Goal: Task Accomplishment & Management: Use online tool/utility

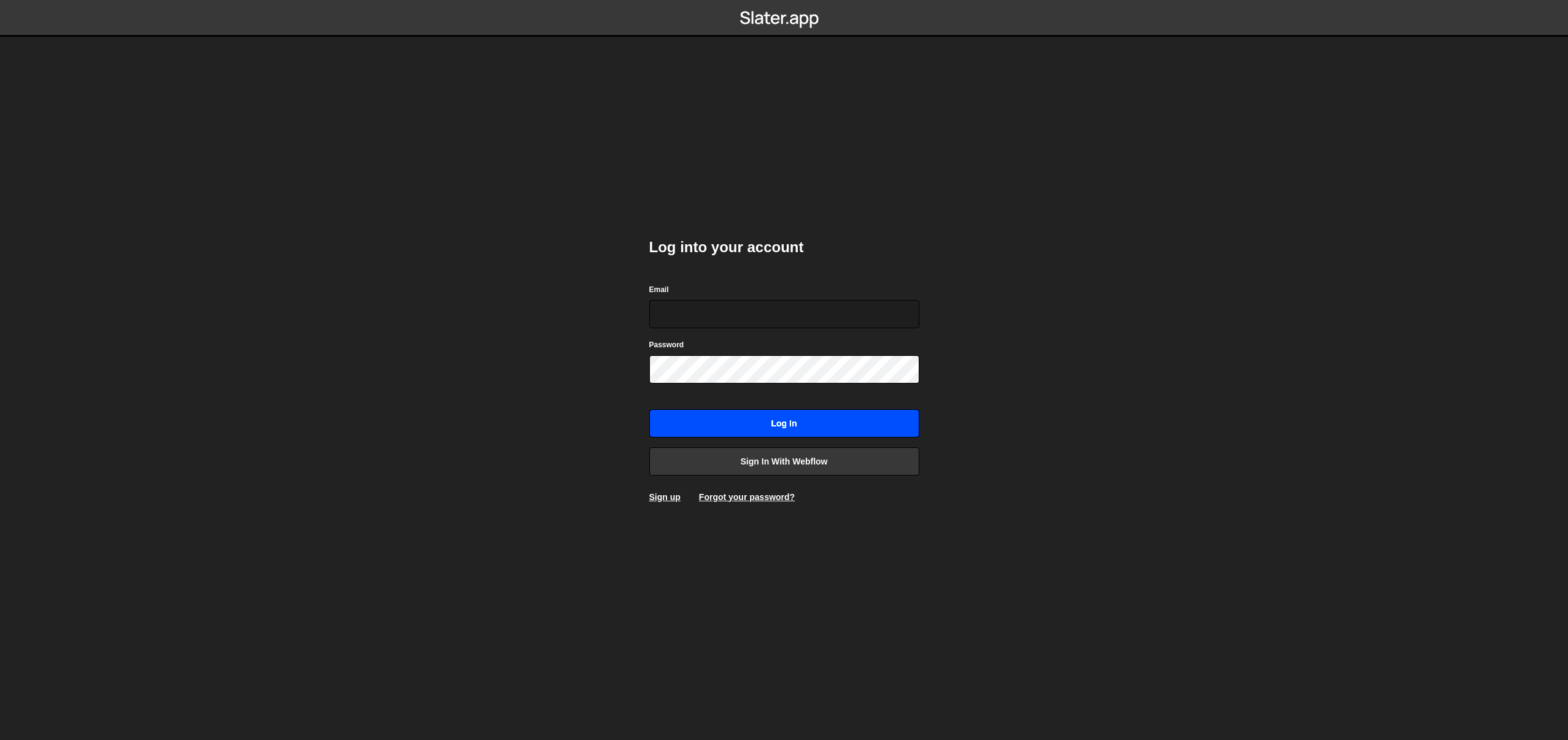
type input "[EMAIL_ADDRESS][DOMAIN_NAME]"
click at [828, 409] on input "Log in" at bounding box center [785, 423] width 270 height 28
click at [826, 415] on input "Log in" at bounding box center [785, 423] width 270 height 28
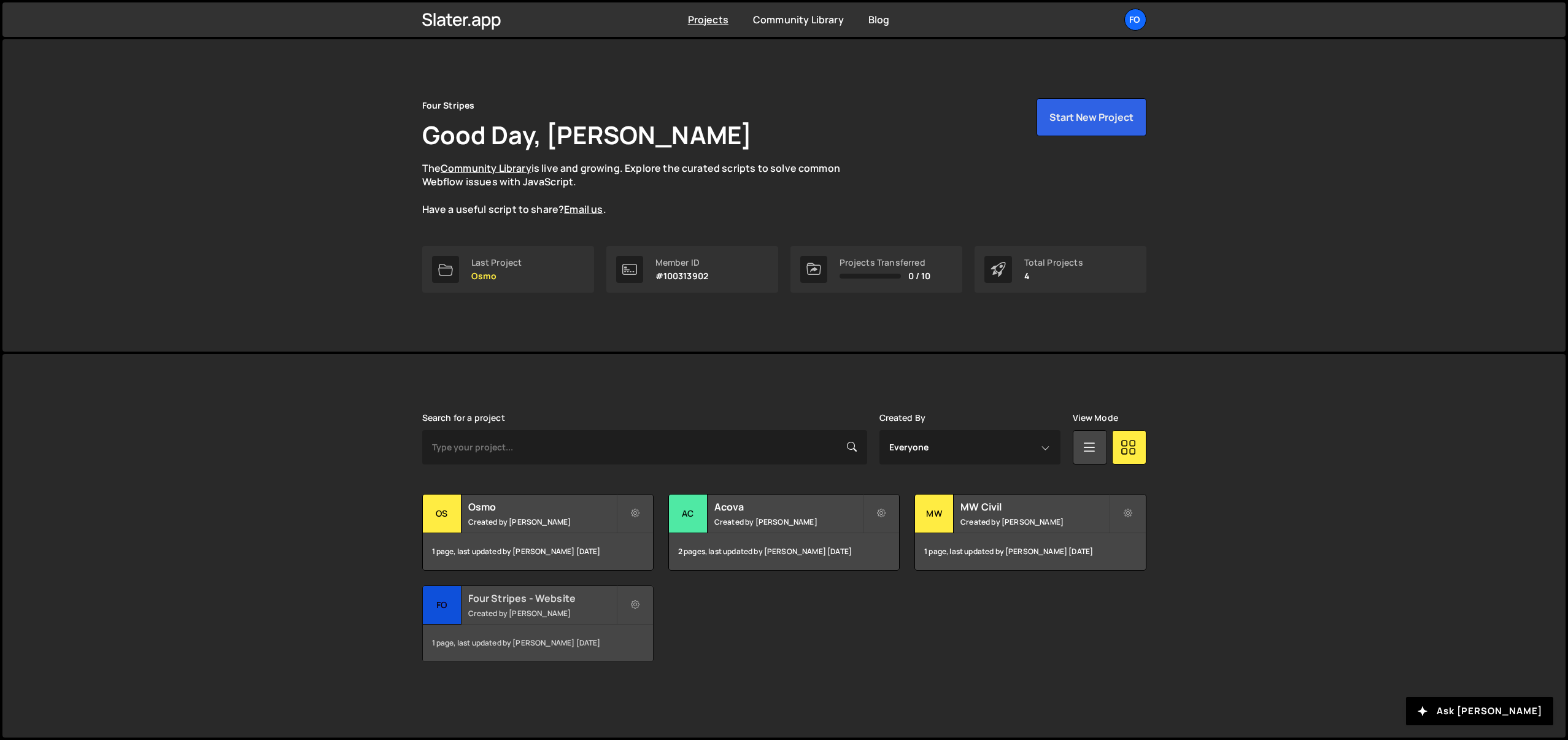
click at [498, 643] on div "1 page, last updated by James Woods 13 days ago" at bounding box center [538, 642] width 230 height 37
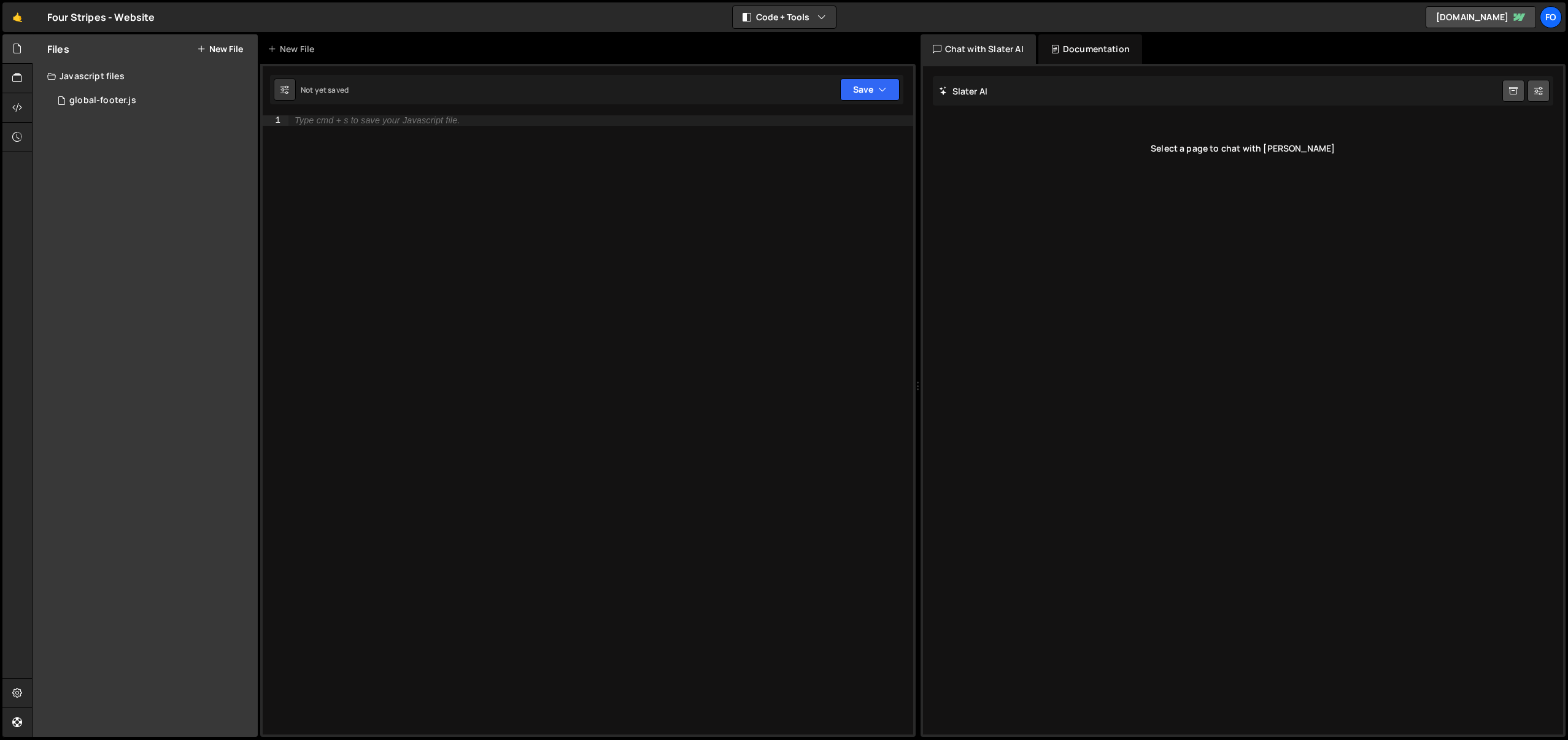
click at [497, 335] on div "Type cmd + s to save your Javascript file." at bounding box center [600, 435] width 624 height 639
click at [148, 101] on div "1 global-footer.js 0" at bounding box center [152, 101] width 210 height 24
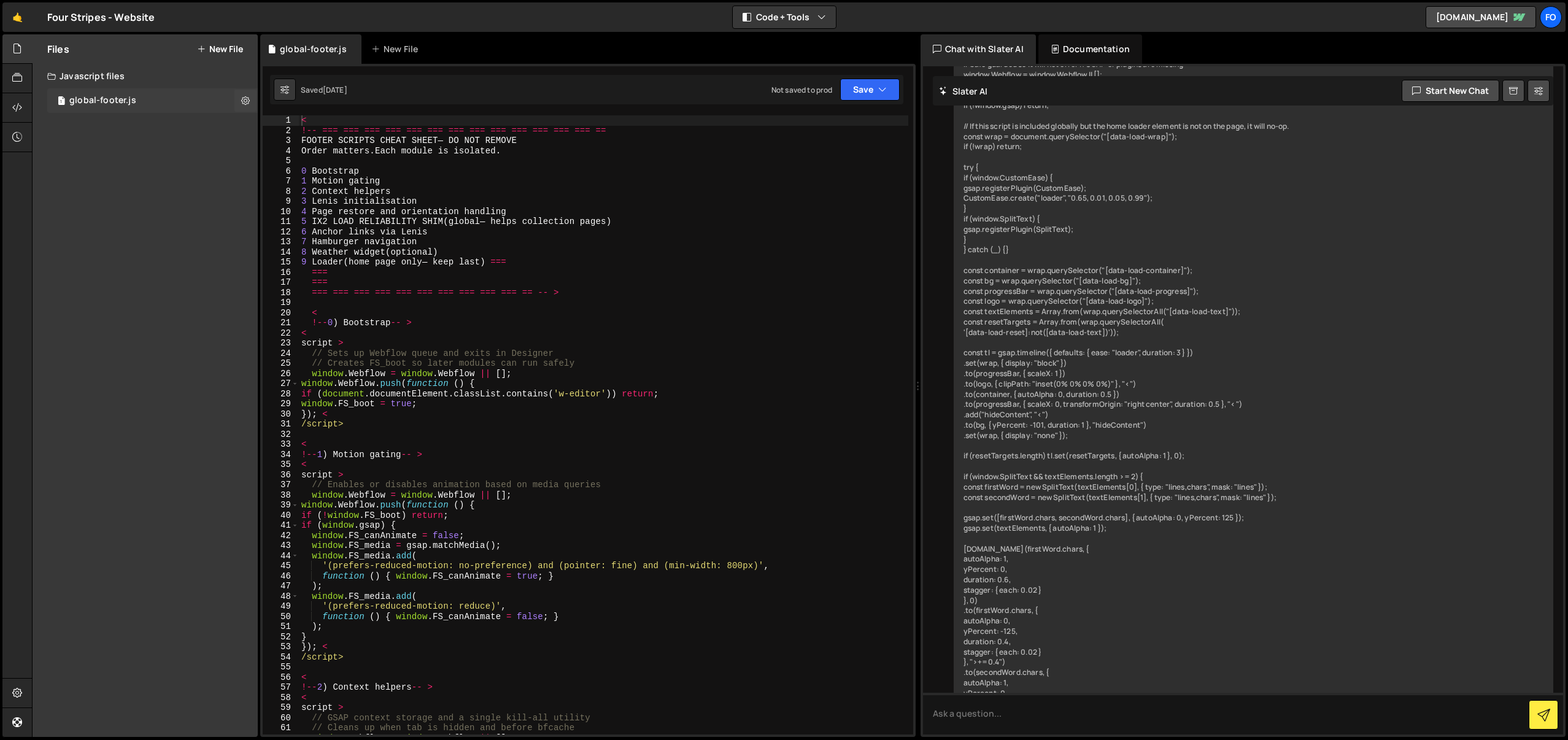
scroll to position [4315, 0]
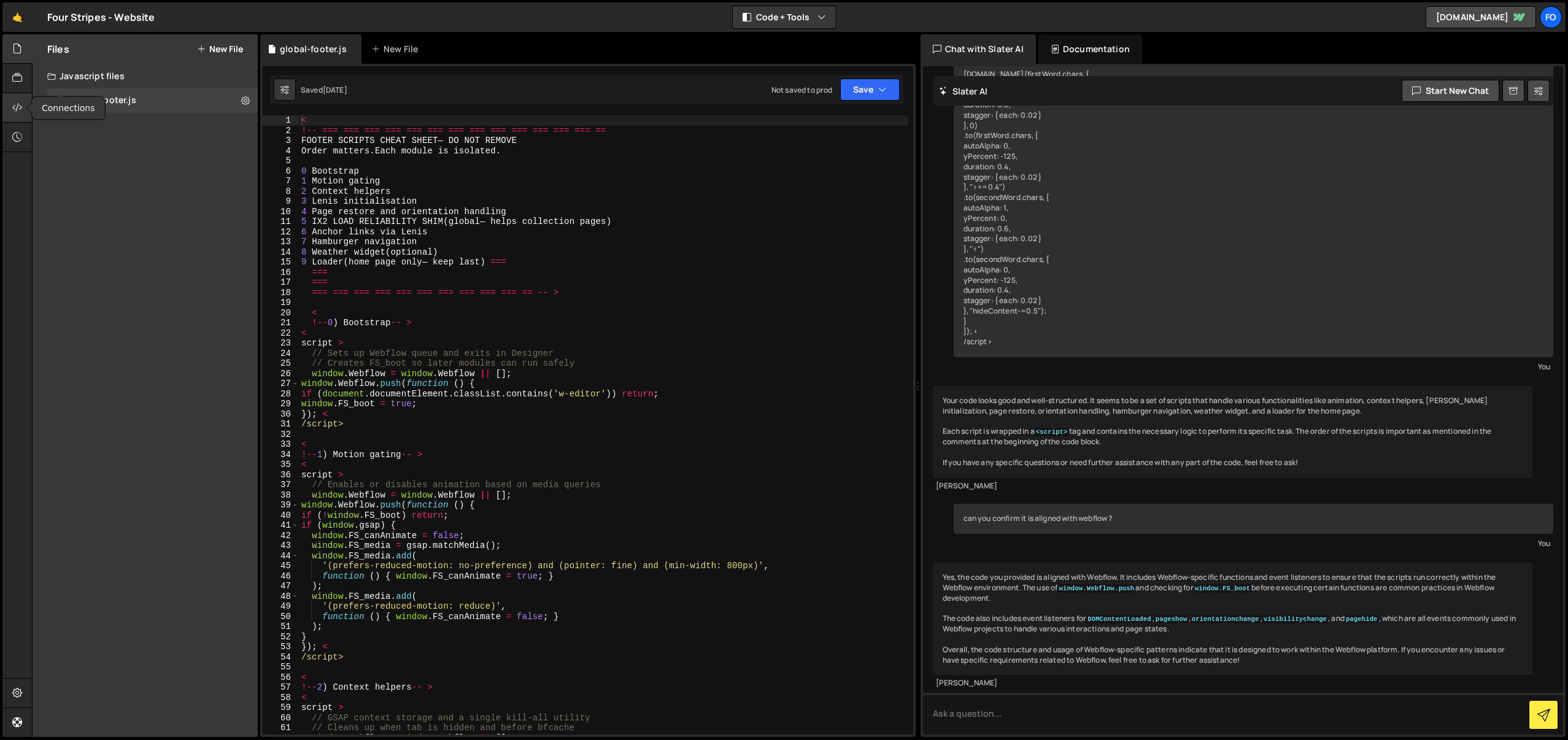
click at [15, 103] on icon at bounding box center [17, 107] width 10 height 14
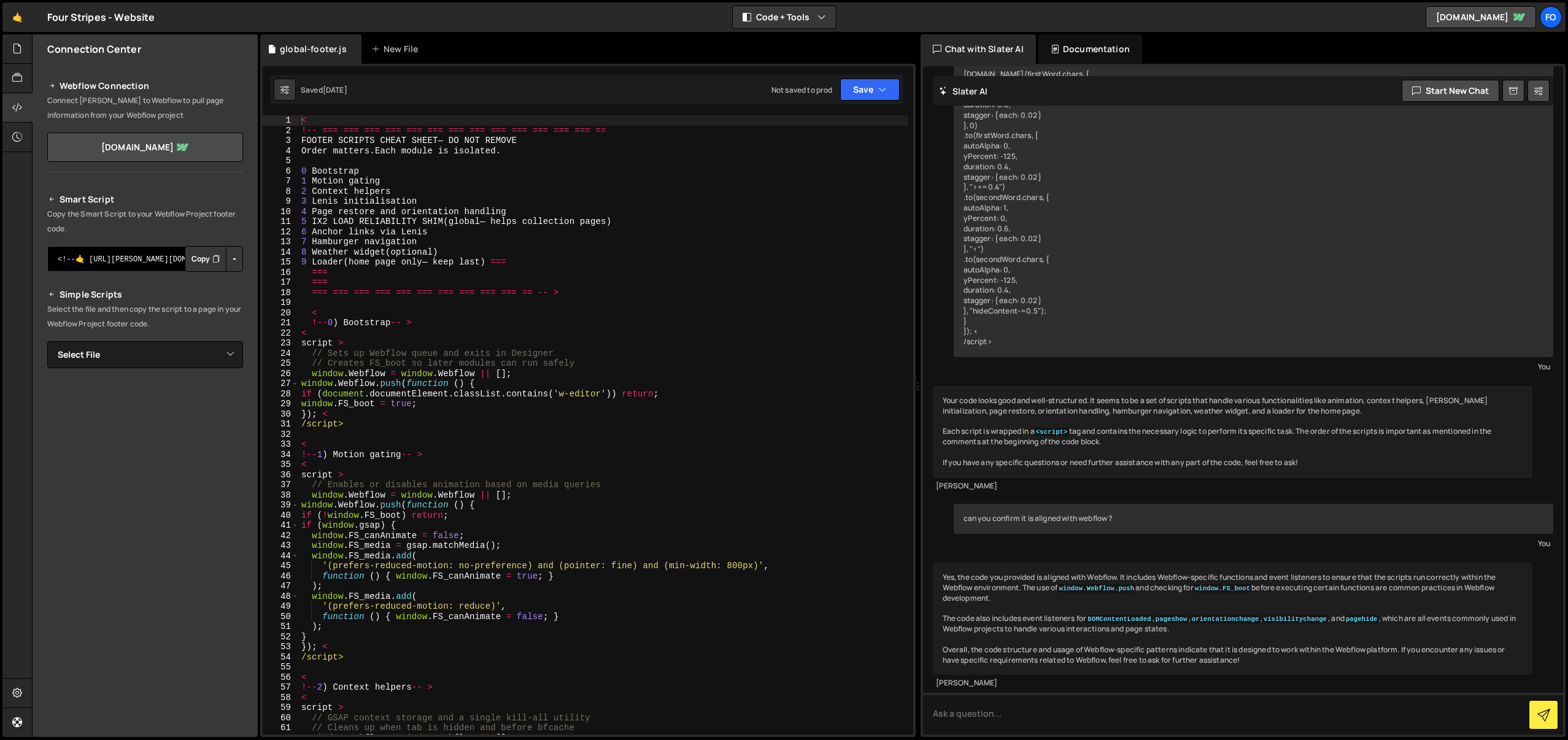
click at [164, 256] on textarea "<!--🤙 [URL][PERSON_NAME][DOMAIN_NAME]> <script>document.addEventListener("DOMCo…" at bounding box center [145, 259] width 196 height 25
click at [311, 46] on div "global-footer.js" at bounding box center [314, 49] width 67 height 13
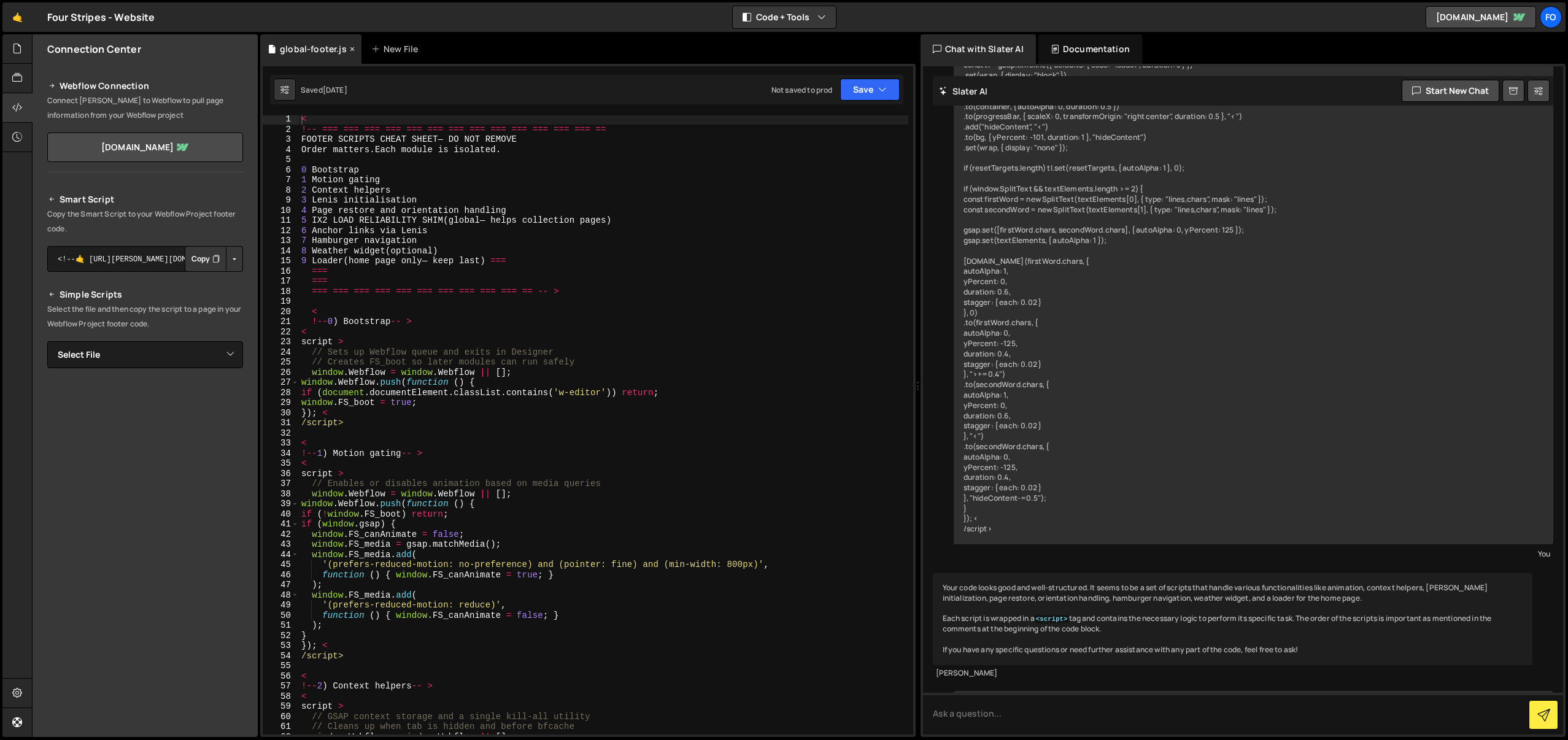
scroll to position [4315, 0]
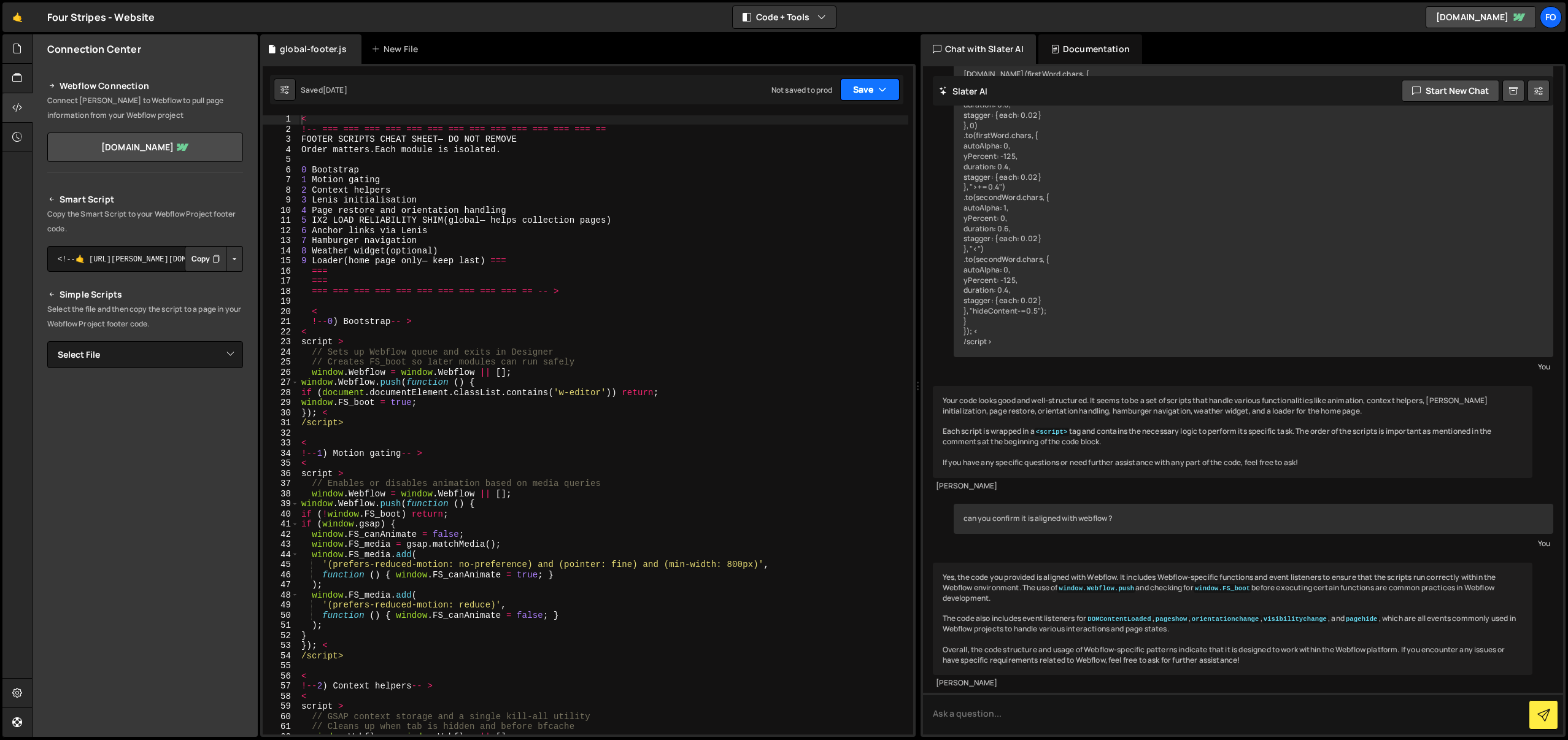
click at [857, 86] on button "Save" at bounding box center [870, 90] width 60 height 22
click at [808, 174] on div "Not saved to prod" at bounding box center [828, 173] width 128 height 14
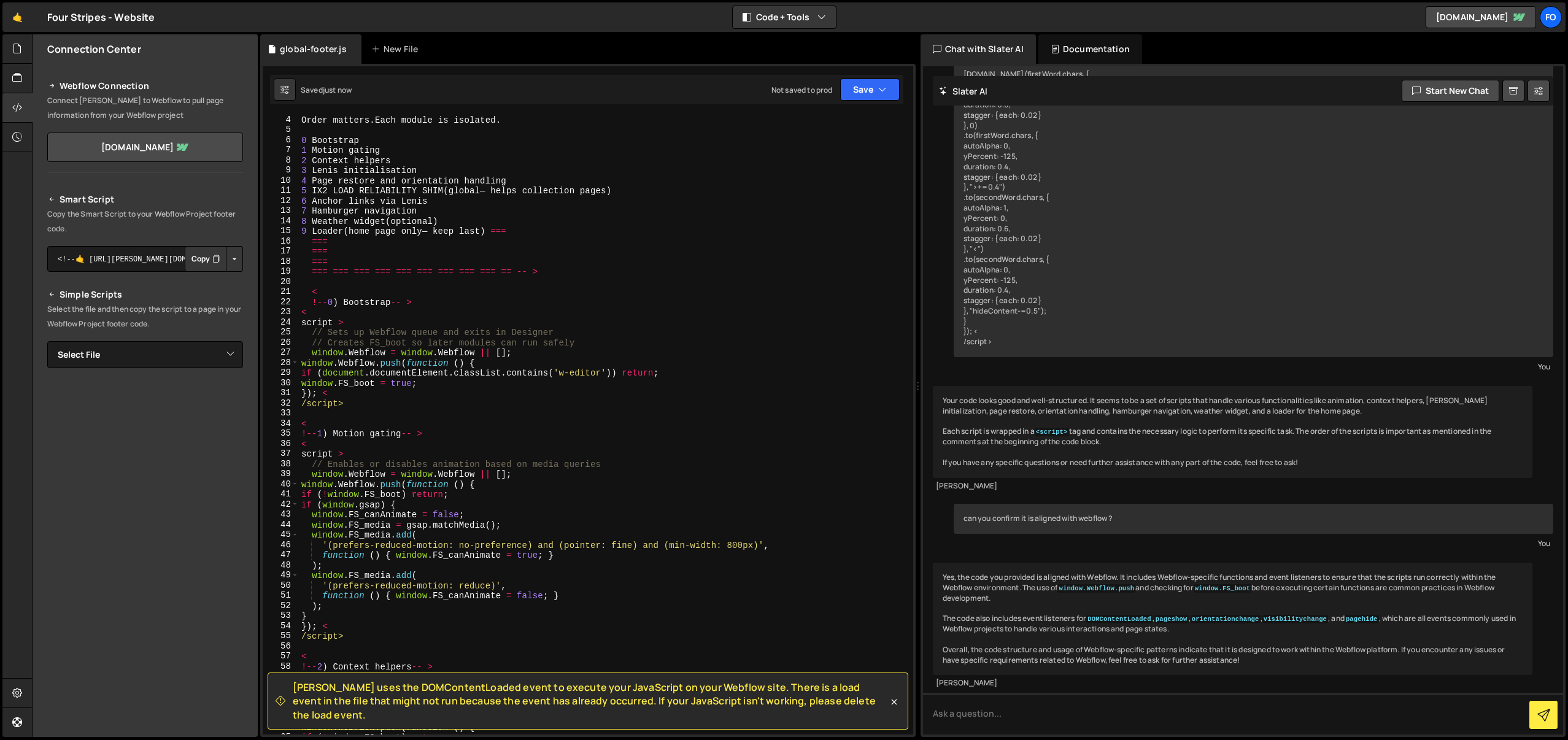
scroll to position [508, 0]
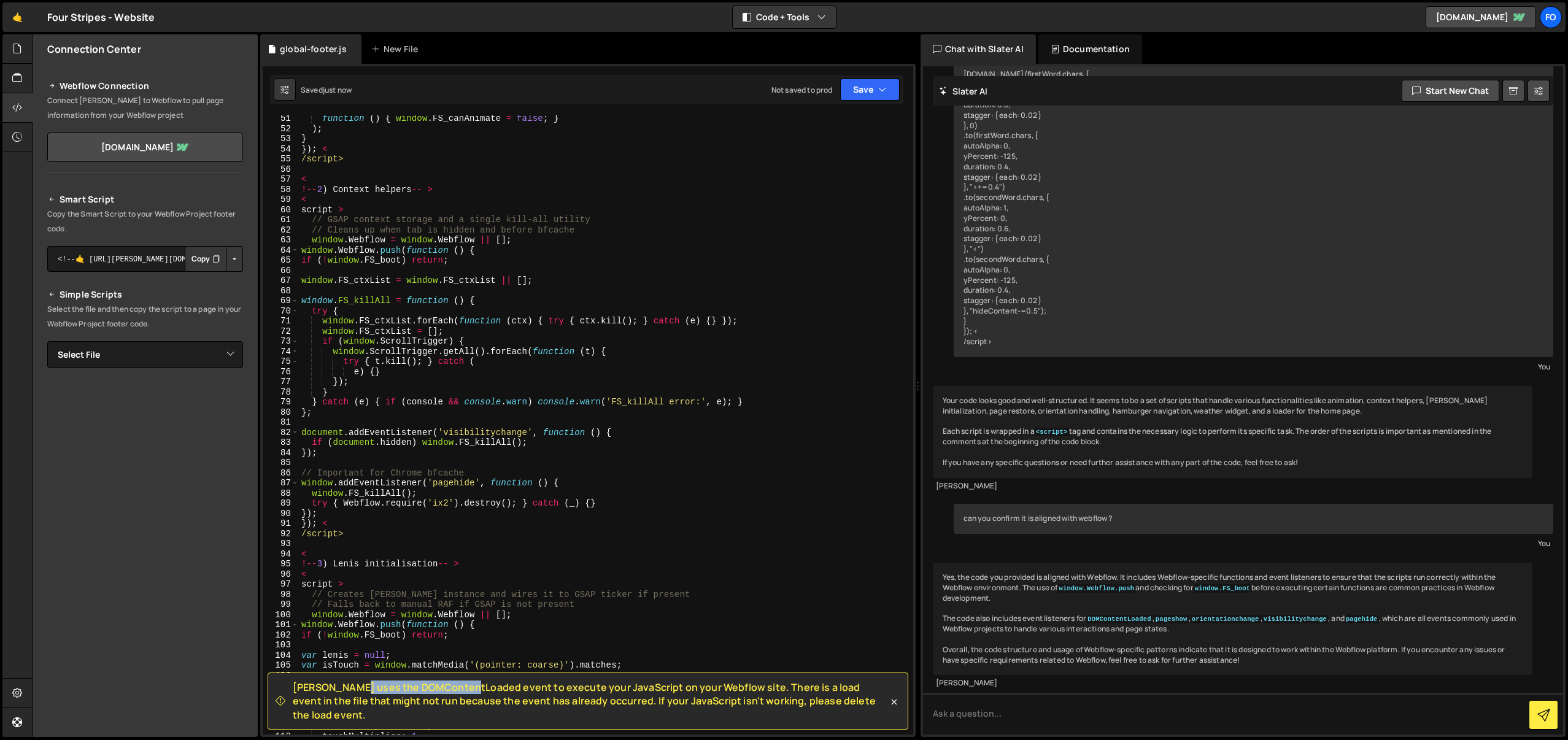
drag, startPoint x: 298, startPoint y: 700, endPoint x: 408, endPoint y: 700, distance: 110.0
click at [407, 700] on span "[PERSON_NAME] uses the DOMContentLoaded event to execute your JavaScript on you…" at bounding box center [590, 700] width 595 height 41
click at [408, 700] on span "[PERSON_NAME] uses the DOMContentLoaded event to execute your JavaScript on you…" at bounding box center [590, 700] width 595 height 41
drag, startPoint x: 383, startPoint y: 715, endPoint x: 443, endPoint y: 714, distance: 60.0
click at [442, 715] on span "[PERSON_NAME] uses the DOMContentLoaded event to execute your JavaScript on you…" at bounding box center [590, 700] width 595 height 41
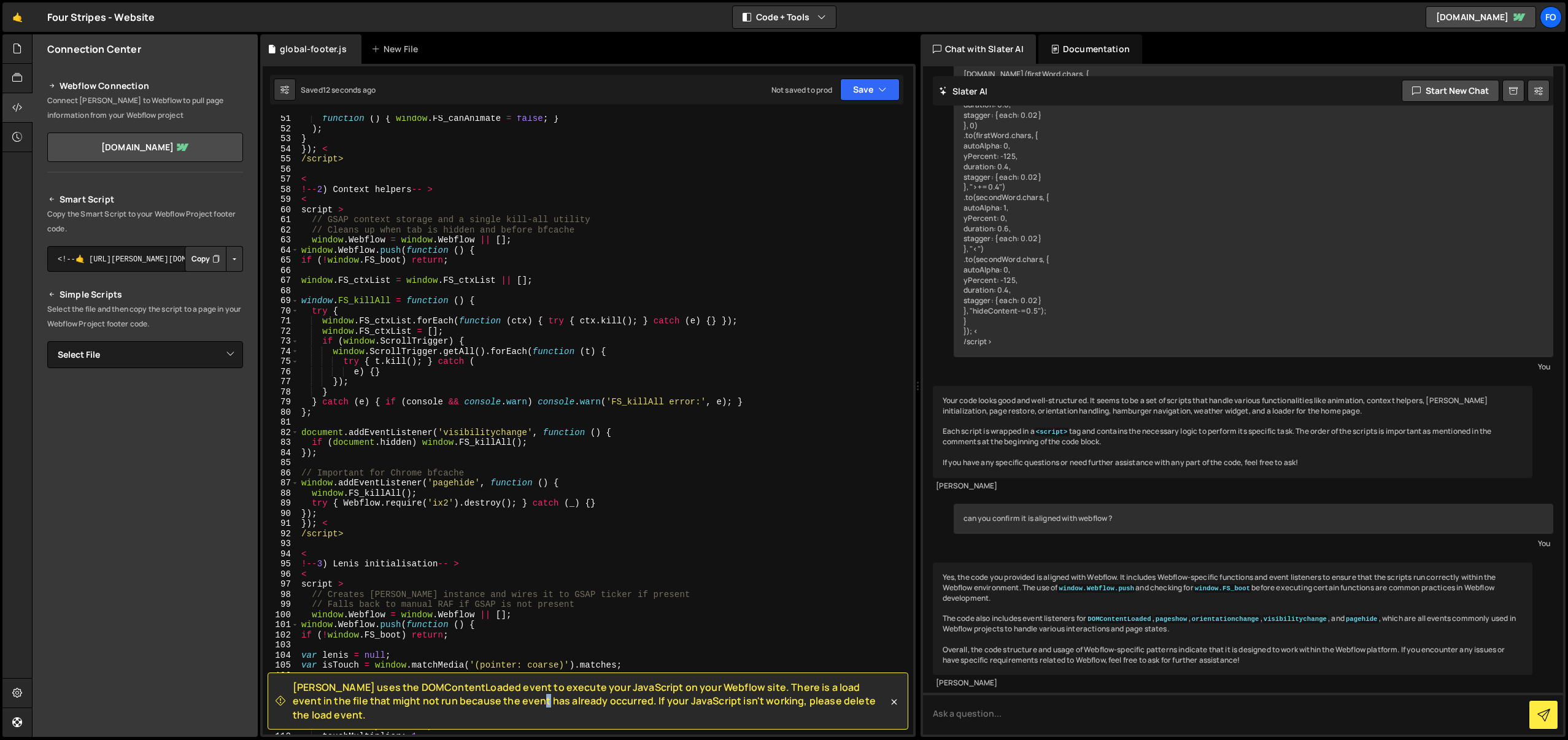
drag, startPoint x: 443, startPoint y: 714, endPoint x: 476, endPoint y: 716, distance: 33.1
click at [448, 716] on span "[PERSON_NAME] uses the DOMContentLoaded event to execute your JavaScript on you…" at bounding box center [590, 700] width 595 height 41
click at [562, 722] on div "[PERSON_NAME] uses the DOMContentLoaded event to execute your JavaScript on you…" at bounding box center [587, 700] width 641 height 57
drag, startPoint x: 458, startPoint y: 718, endPoint x: 586, endPoint y: 717, distance: 128.0
click at [582, 717] on span "[PERSON_NAME] uses the DOMContentLoaded event to execute your JavaScript on you…" at bounding box center [590, 700] width 595 height 41
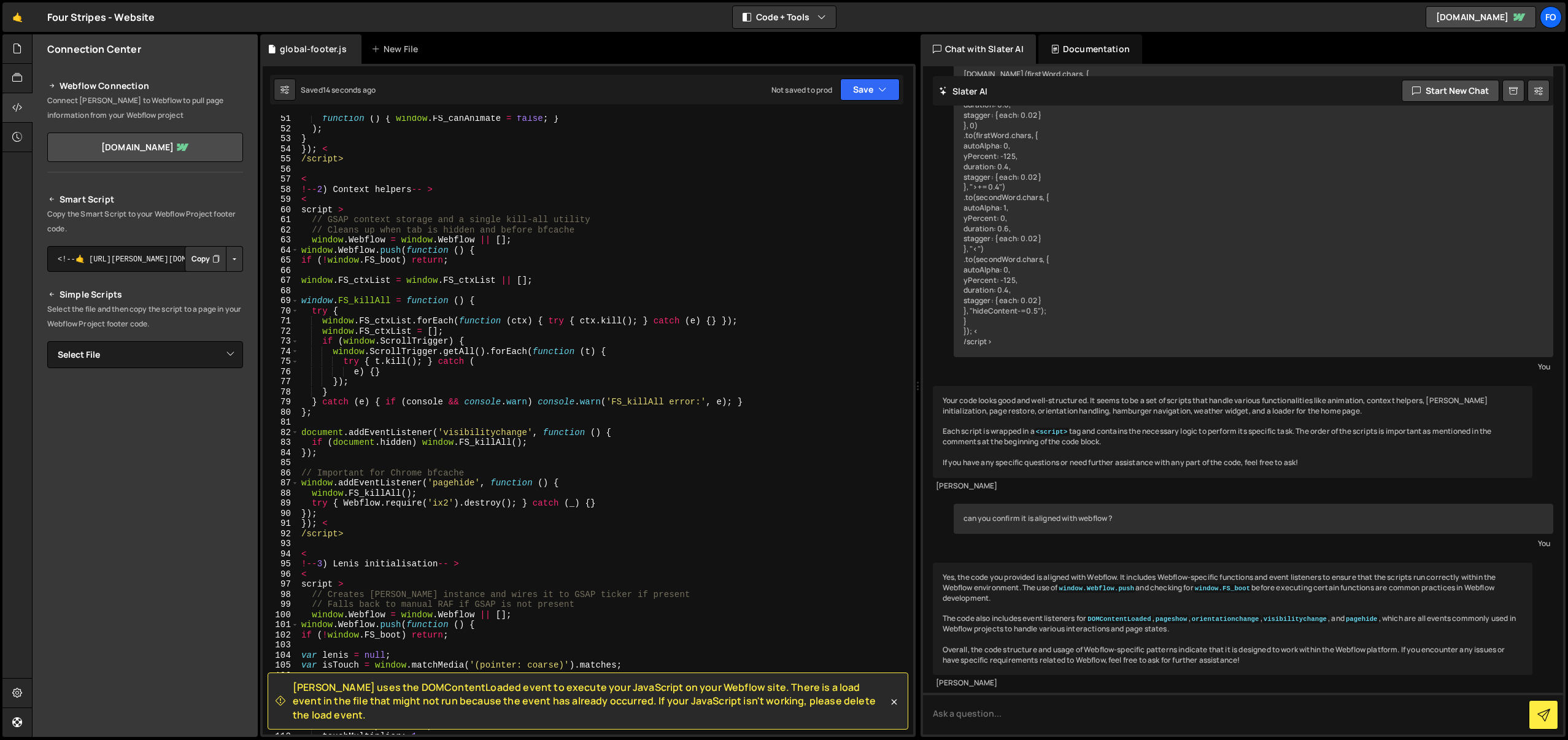
drag, startPoint x: 591, startPoint y: 716, endPoint x: 674, endPoint y: 716, distance: 83.0
click at [597, 717] on span "[PERSON_NAME] uses the DOMContentLoaded event to execute your JavaScript on you…" at bounding box center [590, 700] width 595 height 41
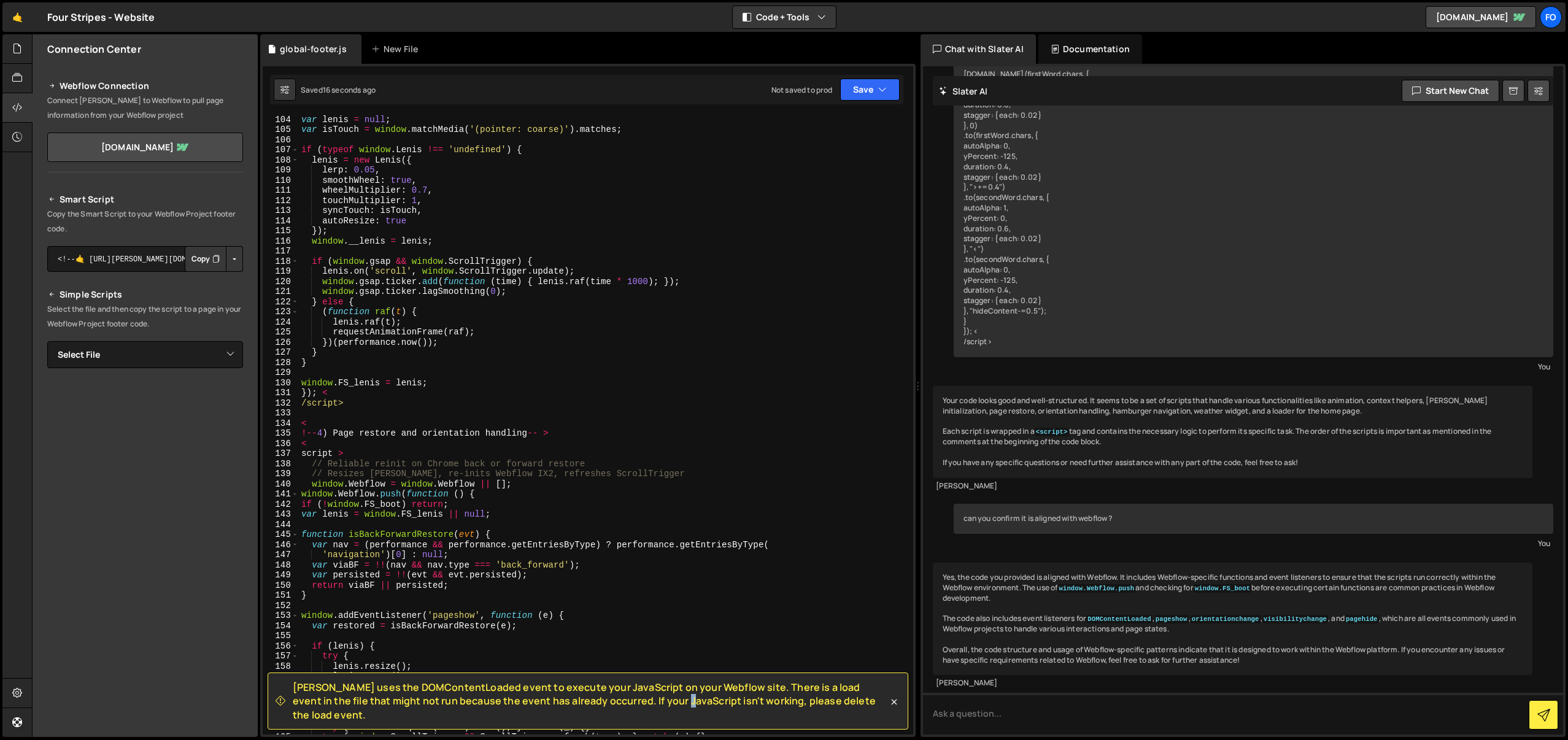
scroll to position [1503, 0]
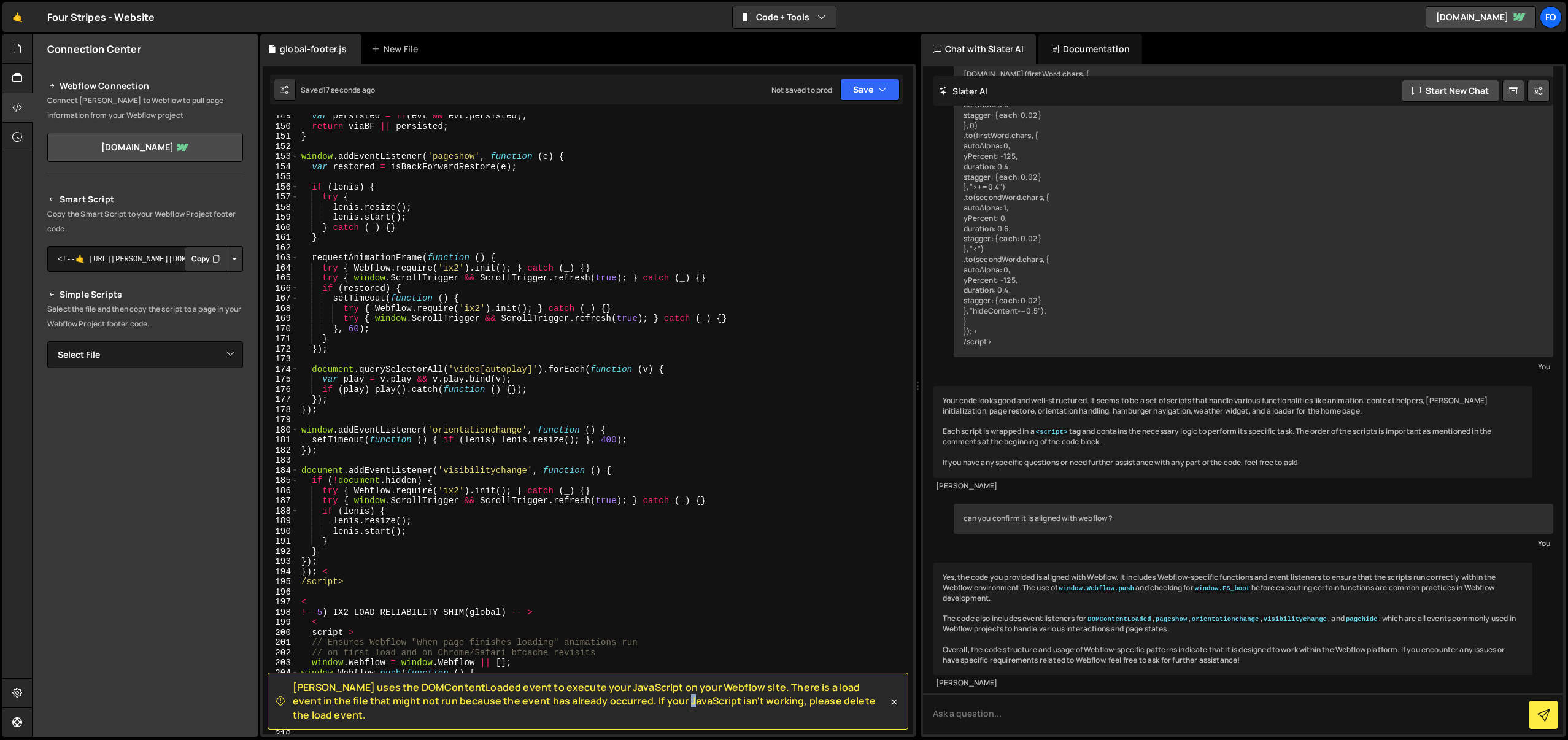
drag, startPoint x: 716, startPoint y: 712, endPoint x: 890, endPoint y: 717, distance: 174.1
click at [890, 717] on div "[PERSON_NAME] uses the DOMContentLoaded event to execute your JavaScript on you…" at bounding box center [587, 700] width 641 height 57
click at [889, 716] on div "[PERSON_NAME] uses the DOMContentLoaded event to execute your JavaScript on you…" at bounding box center [587, 700] width 641 height 57
click at [847, 719] on span "[PERSON_NAME] uses the DOMContentLoaded event to execute your JavaScript on you…" at bounding box center [590, 700] width 595 height 41
click at [809, 581] on div "var persisted = !! ( [PERSON_NAME] && evt . persisted ) ; return viaBF || persi…" at bounding box center [604, 431] width 610 height 639
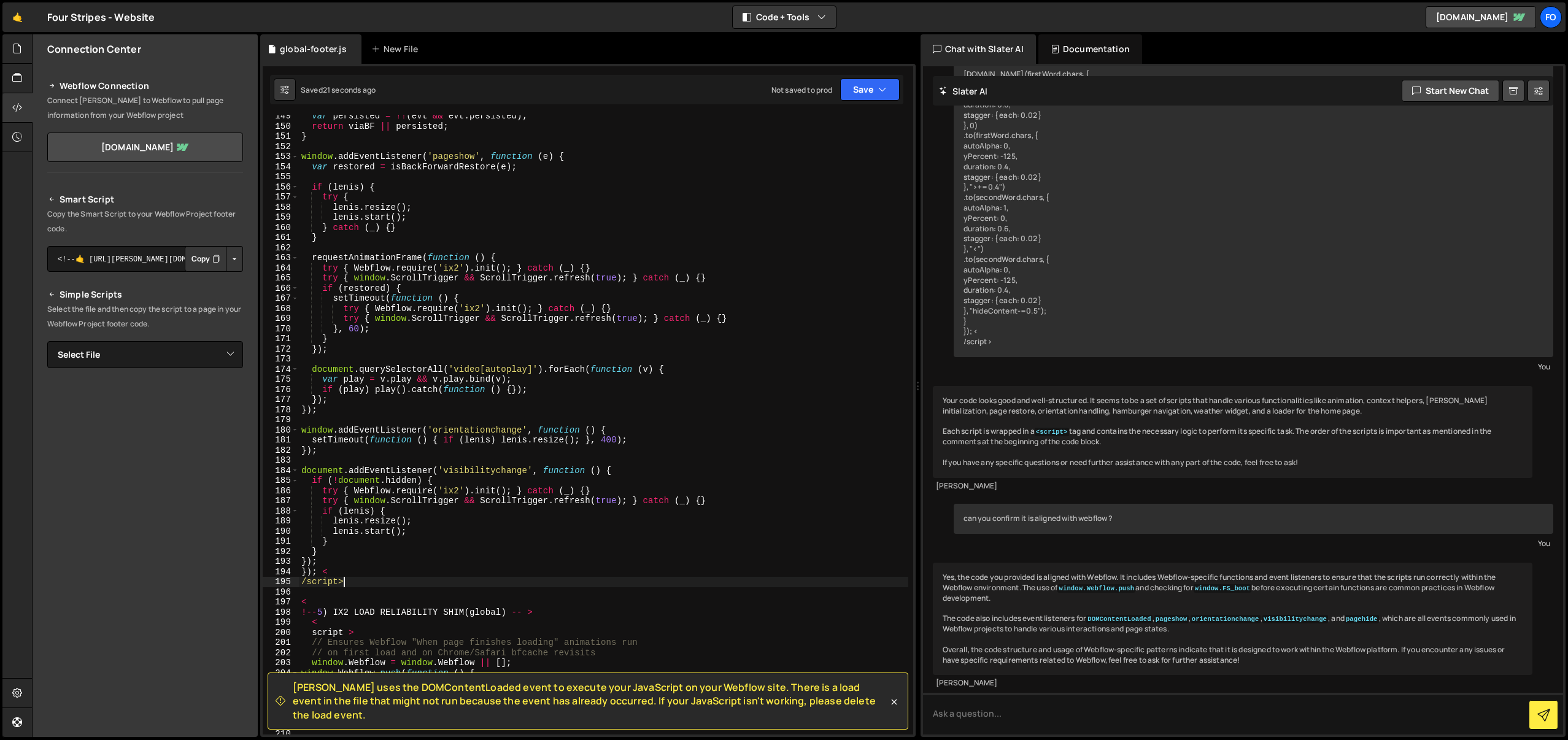
click at [837, 404] on div "var persisted = !! ( [PERSON_NAME] && evt . persisted ) ; return viaBF || persi…" at bounding box center [604, 431] width 610 height 639
click at [857, 708] on span "[PERSON_NAME] uses the DOMContentLoaded event to execute your JavaScript on you…" at bounding box center [590, 700] width 595 height 41
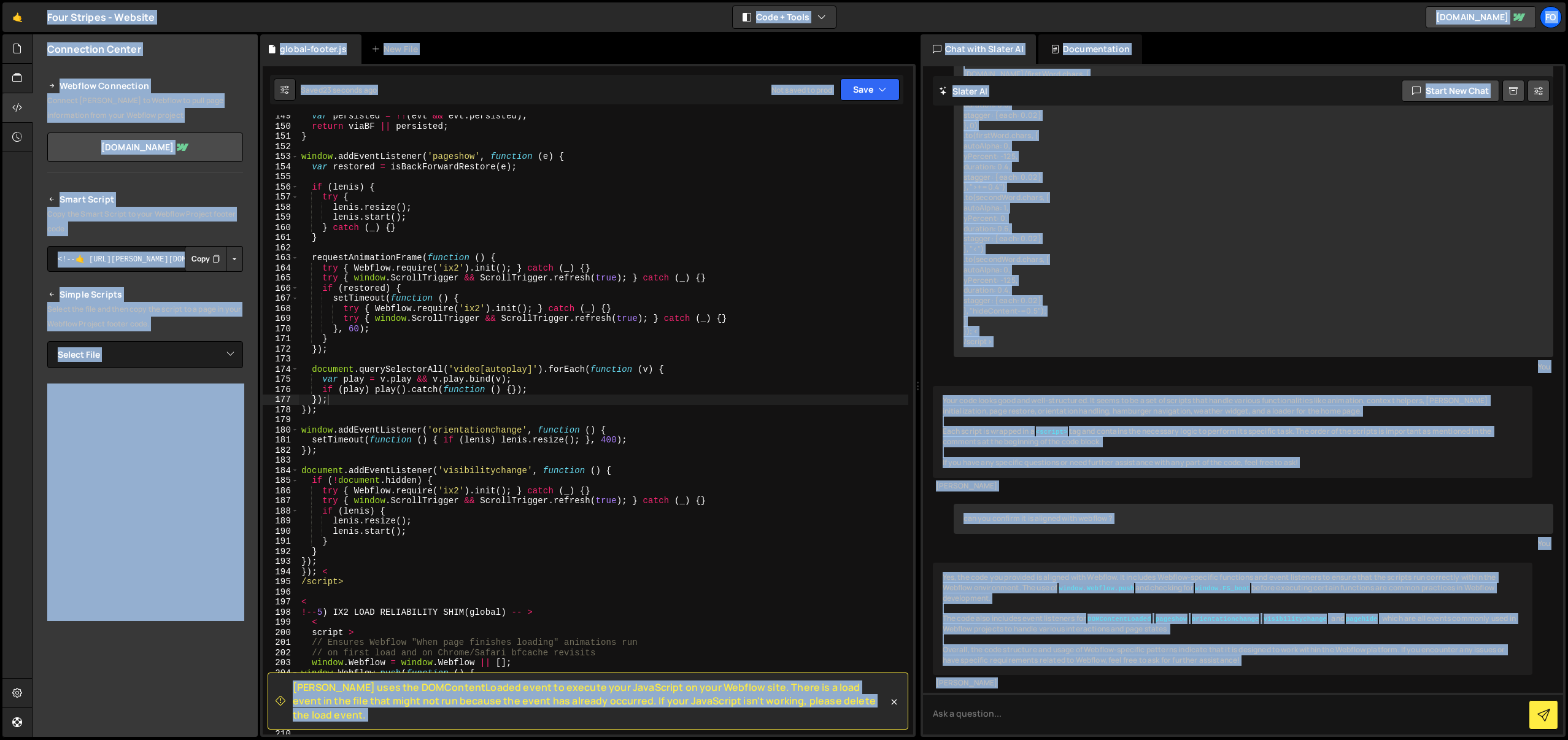
click at [847, 707] on span "[PERSON_NAME] uses the DOMContentLoaded event to execute your JavaScript on you…" at bounding box center [590, 700] width 595 height 41
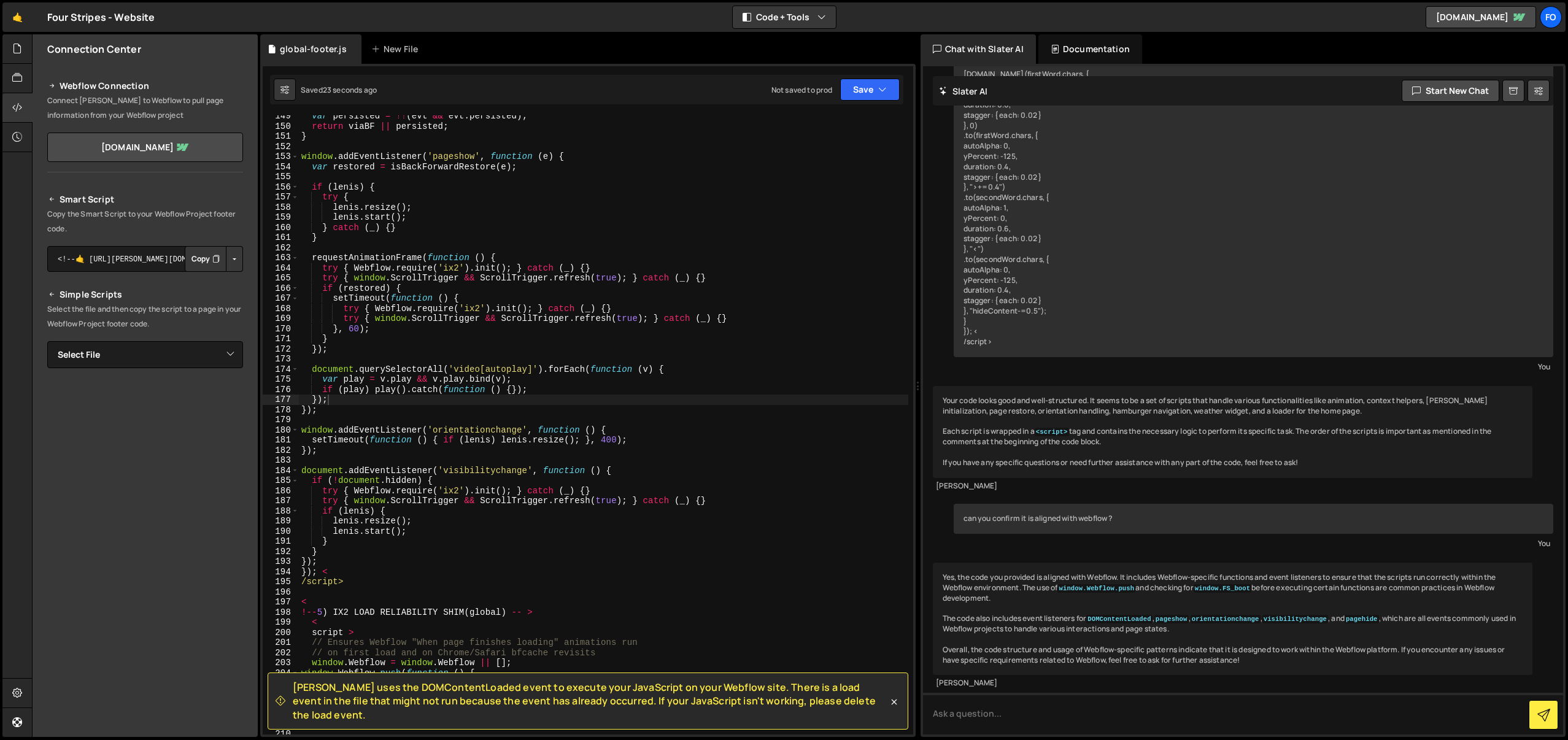
click at [847, 707] on span "[PERSON_NAME] uses the DOMContentLoaded event to execute your JavaScript on you…" at bounding box center [590, 700] width 595 height 41
drag, startPoint x: 840, startPoint y: 714, endPoint x: 238, endPoint y: 678, distance: 603.1
click at [238, 678] on div "Files New File Javascript files 1 global-footer.js 0 CSS files Copy share link …" at bounding box center [799, 386] width 1536 height 703
copy div "History Create Snapshot View All global-footer Snapshot of global-footer.js Pro…"
click at [561, 443] on div "var persisted = !! ( [PERSON_NAME] && evt . persisted ) ; return viaBF || persi…" at bounding box center [604, 431] width 610 height 639
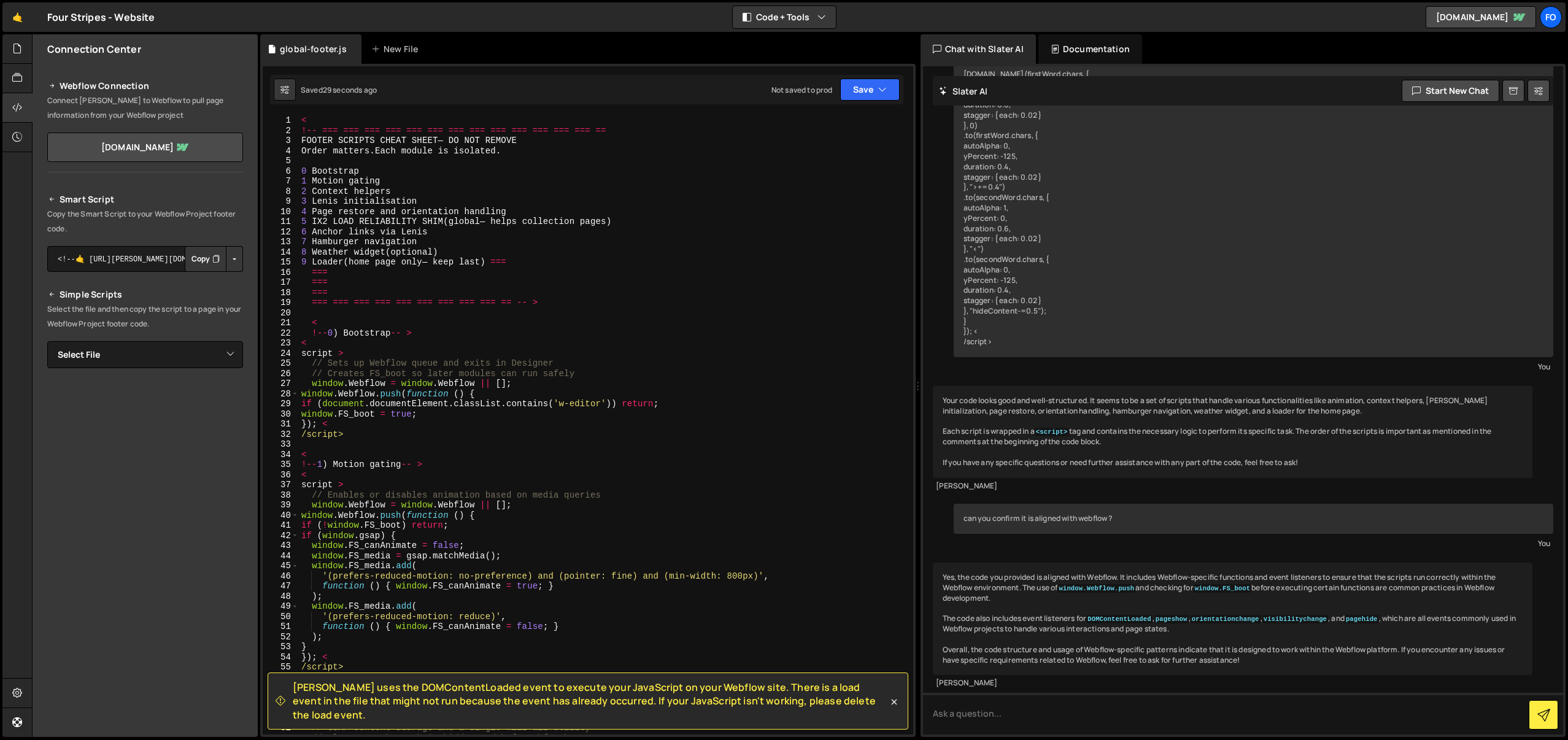
scroll to position [0, 0]
click at [711, 485] on div "< !-- === === === === === === === === === === === === === == FOOTER SCRIPTS CHE…" at bounding box center [604, 435] width 610 height 639
click at [657, 473] on div "< !-- === === === === === === === === === === === === === == FOOTER SCRIPTS CHE…" at bounding box center [604, 435] width 610 height 639
type textarea "<"
click at [1017, 717] on textarea at bounding box center [1244, 714] width 641 height 42
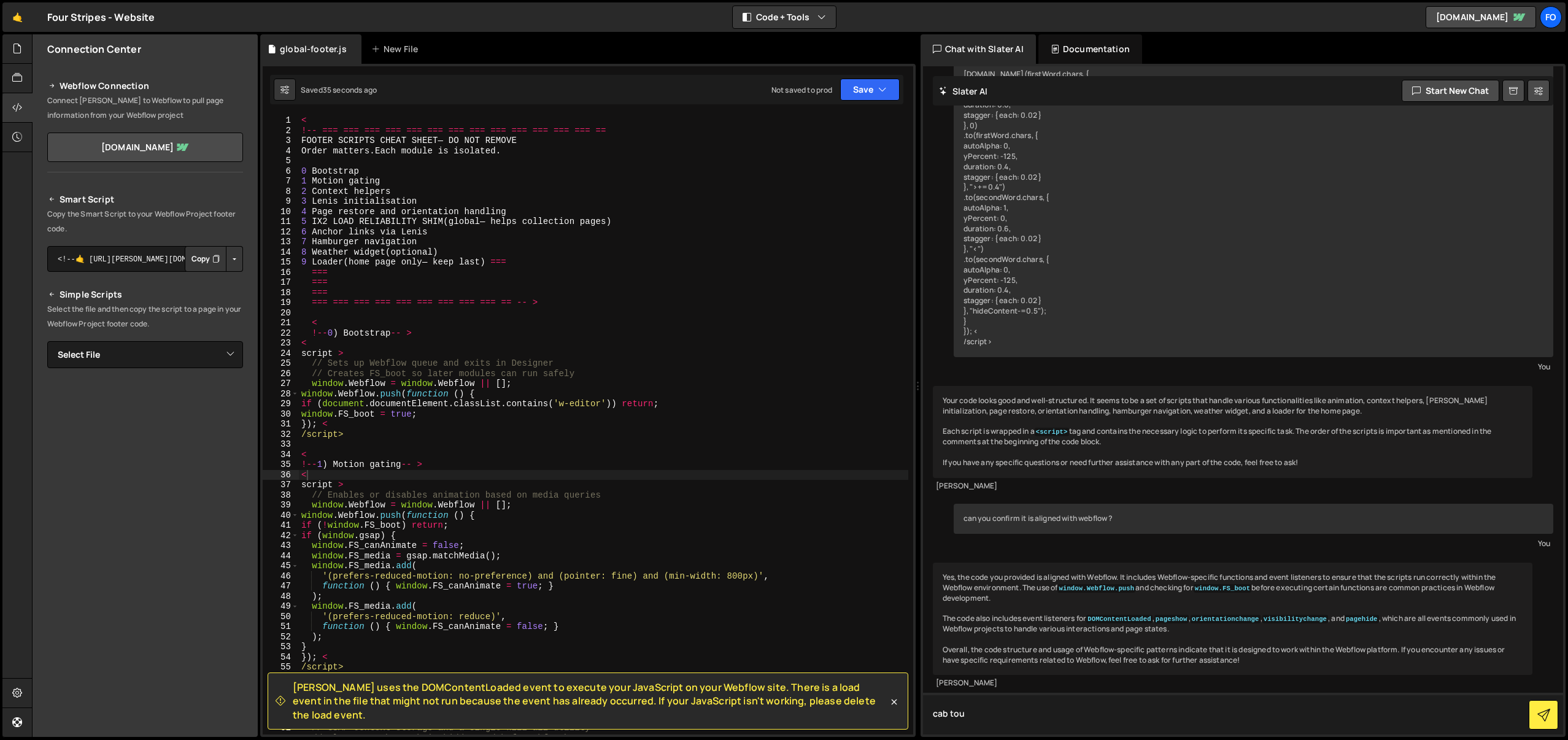
type textarea "e"
paste textarea "global-footer.js New File Saved 24 seconds ago Not saved to prod [PERSON_NAME] …"
type textarea "help me resolve this global-footer.js New File Saved 24 seconds ago Not saved t…"
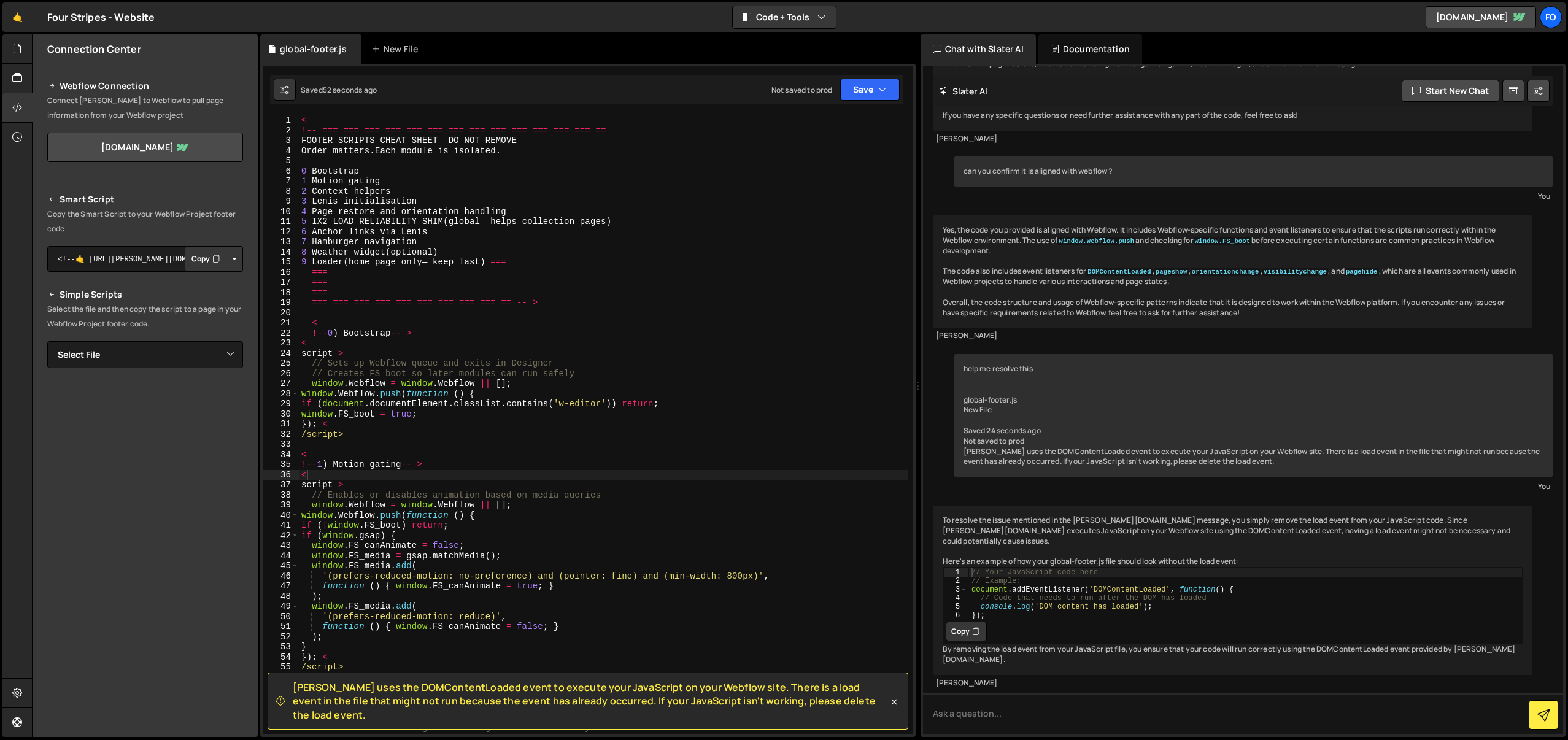
type textarea "!--1) Motion gating-- >"
click at [547, 462] on div "< !-- === === === === === === === === === === === === === == FOOTER SCRIPTS CHE…" at bounding box center [604, 435] width 610 height 639
drag, startPoint x: 1081, startPoint y: 562, endPoint x: 924, endPoint y: 562, distance: 157.0
click at [924, 562] on div "review my code You Of course! Please paste your code here, and I'll be happy to…" at bounding box center [1244, 400] width 641 height 668
drag, startPoint x: 1128, startPoint y: 603, endPoint x: 1184, endPoint y: 609, distance: 56.3
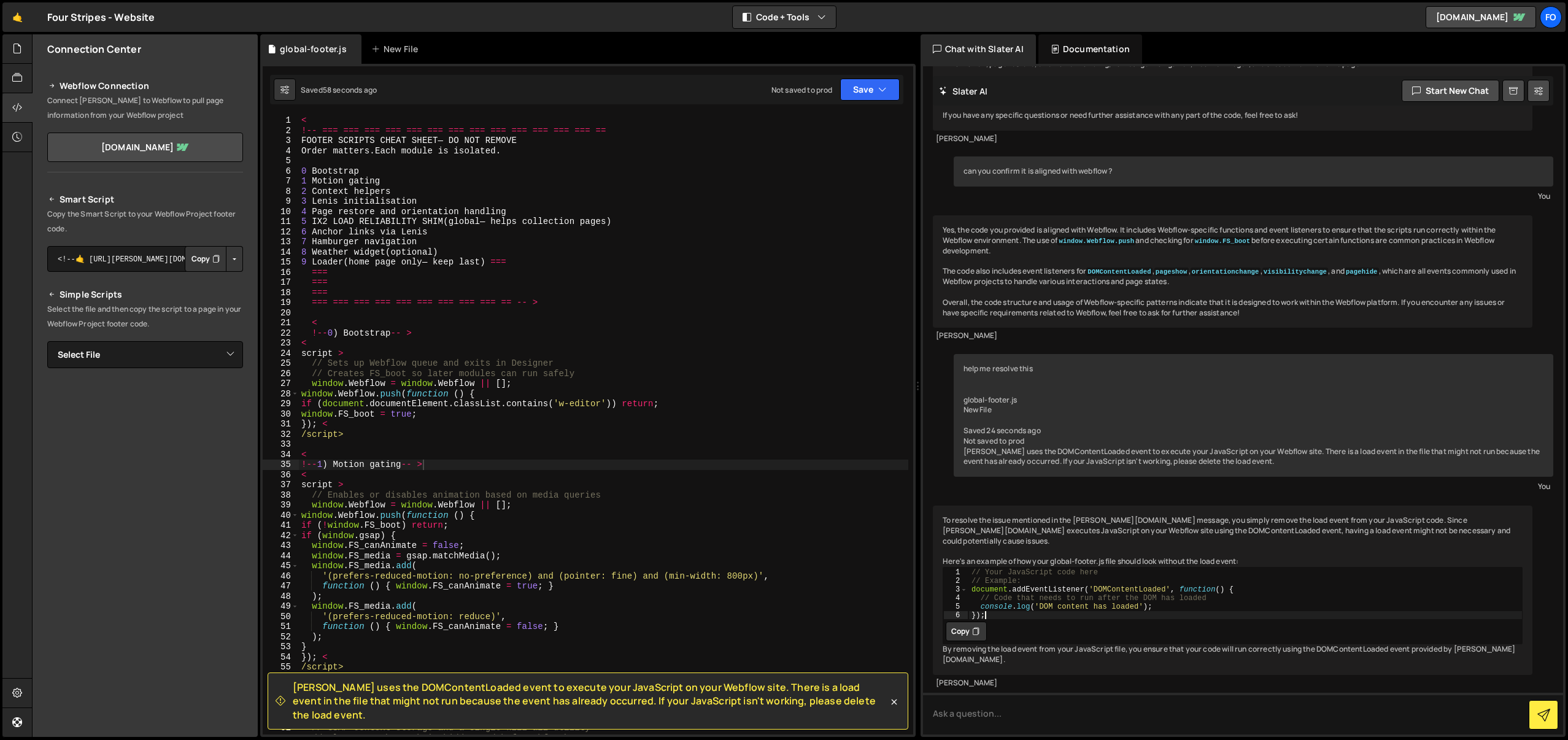
click at [1129, 603] on div "// Your JavaScript code here // Example: document . addEventListener ( 'DOMCont…" at bounding box center [1246, 601] width 555 height 69
click at [1237, 601] on div "// Your JavaScript code here // Example: document . addEventListener ( 'DOMCont…" at bounding box center [1246, 601] width 555 height 69
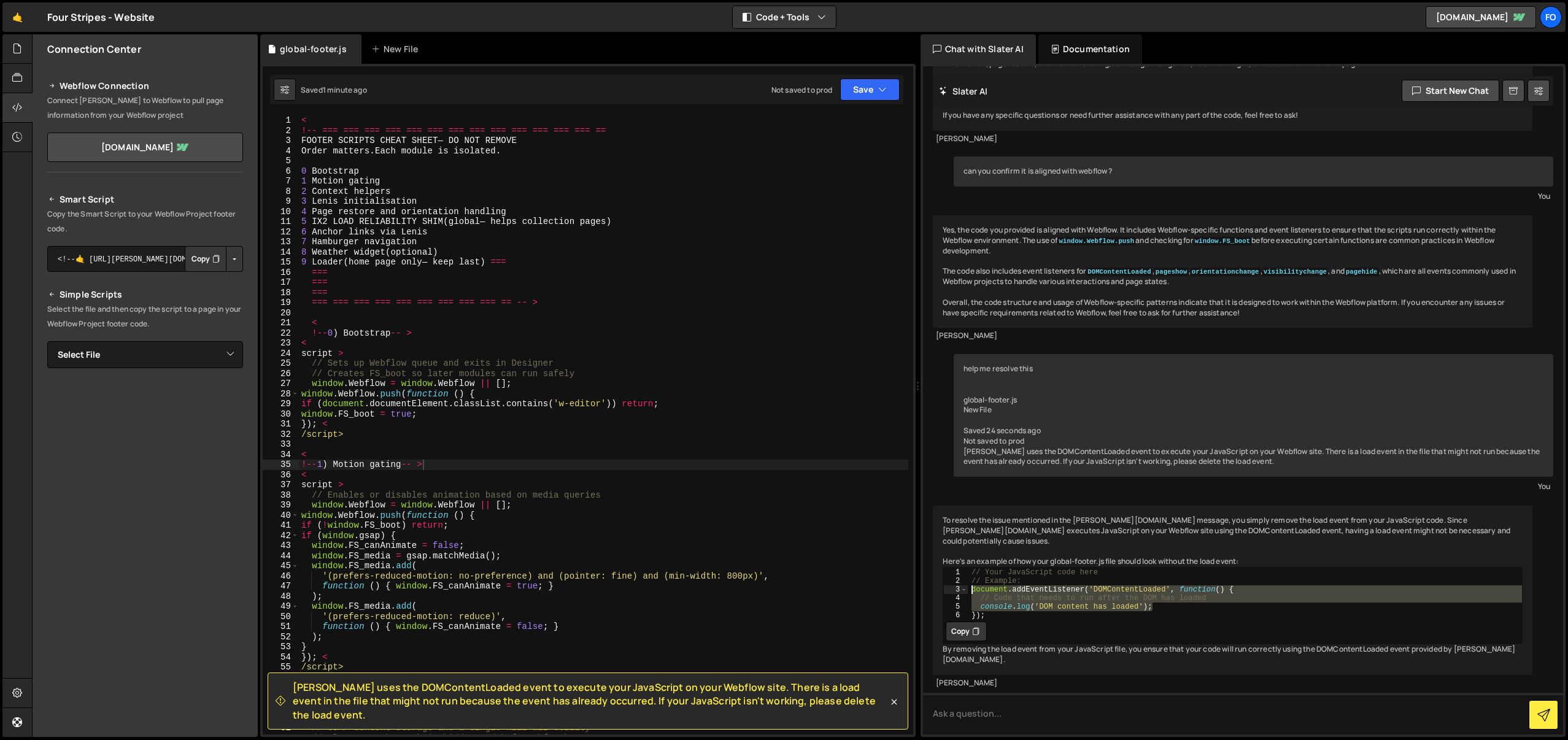
drag, startPoint x: 1211, startPoint y: 600, endPoint x: 903, endPoint y: 579, distance: 308.7
click at [903, 579] on div "Files New File Javascript files 1 global-footer.js 0 CSS files Copy share link …" at bounding box center [799, 386] width 1536 height 703
type textarea "document.addEventListener('DOMContentLoaded', function() { // Code that needs t…"
click at [963, 622] on button "Copy" at bounding box center [966, 631] width 41 height 20
type textarea "'(prefers-reduced-motion: no-preference) and (pointer: fine) and (min-width: 80…"
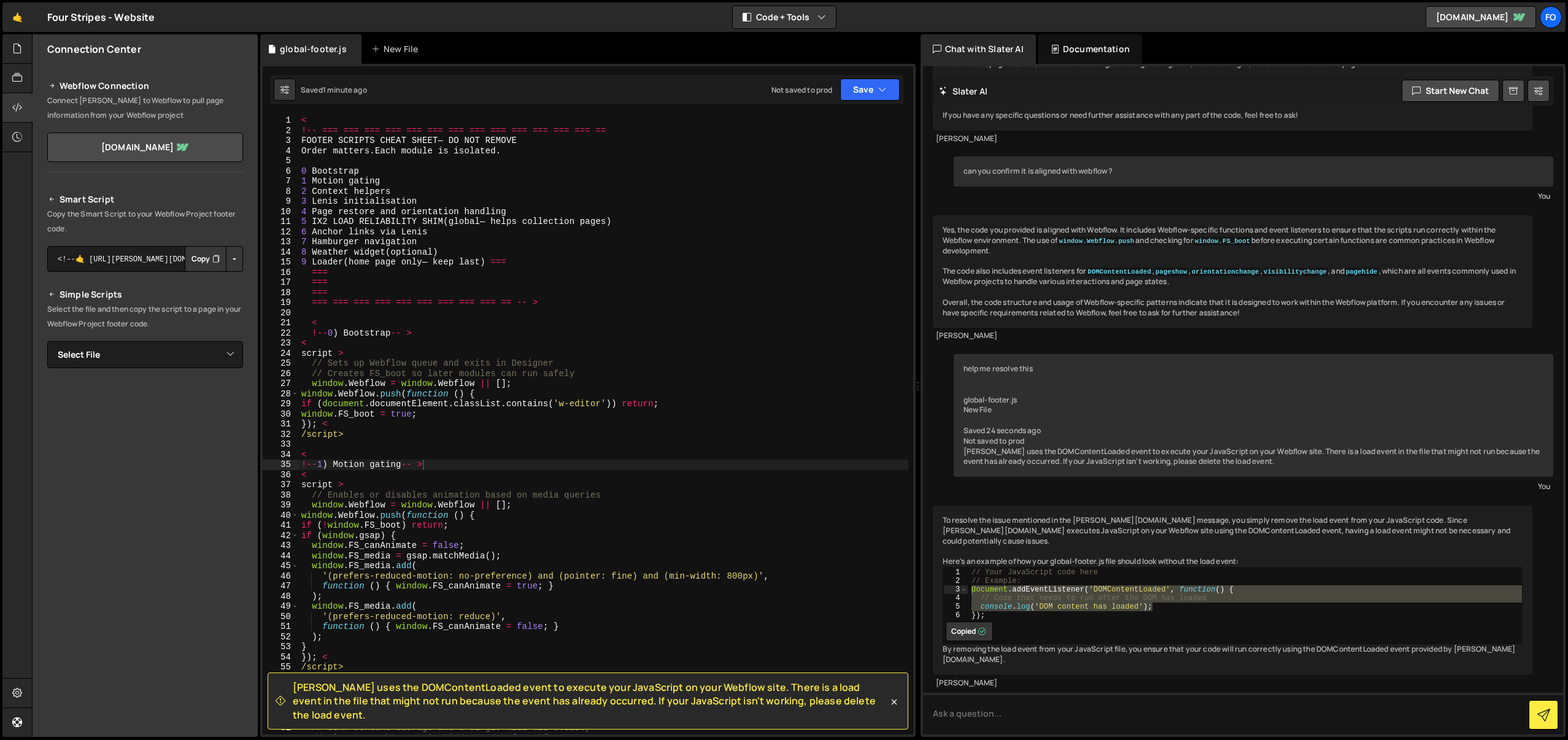
click at [718, 572] on div "< !-- === === === === === === === === === === === === === == FOOTER SCRIPTS CHE…" at bounding box center [604, 435] width 610 height 639
click at [694, 572] on div "< !-- === === === === === === === === === === === === === == FOOTER SCRIPTS CHE…" at bounding box center [604, 435] width 610 height 639
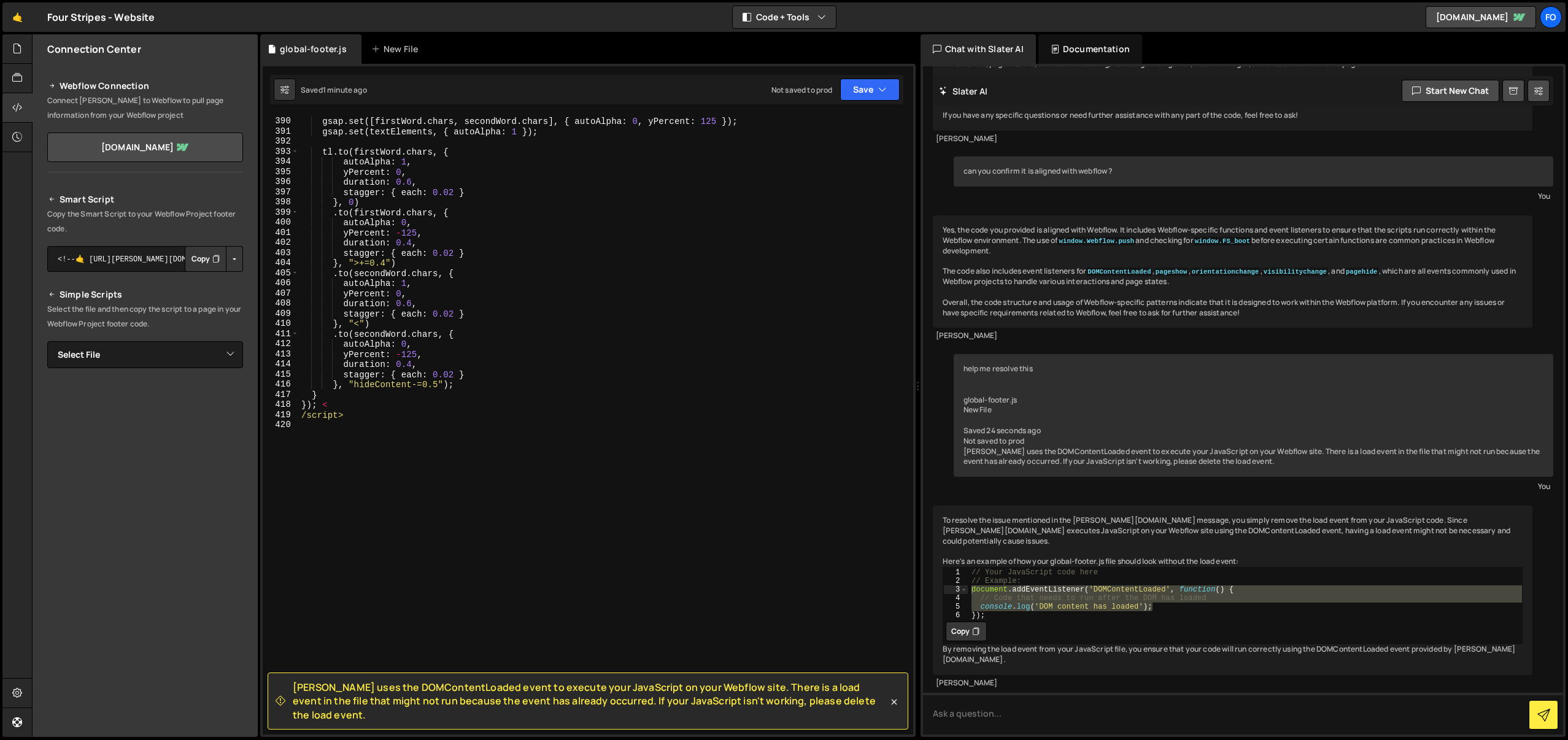
click at [531, 576] on div "gsap . set ([ firstWord . chars , [GEOGRAPHIC_DATA] . chars ] , { autoAlpha : 0…" at bounding box center [604, 426] width 610 height 639
click at [488, 423] on div "gsap . set ([ firstWord . chars , [GEOGRAPHIC_DATA] . chars ] , { autoAlpha : 0…" at bounding box center [604, 428] width 610 height 639
click at [475, 395] on div "gsap . set ([ firstWord . chars , [GEOGRAPHIC_DATA] . chars ] , { autoAlpha : 0…" at bounding box center [604, 428] width 610 height 639
click at [475, 397] on div "gsap . set ([ firstWord . chars , [GEOGRAPHIC_DATA] . chars ] , { autoAlpha : 0…" at bounding box center [604, 428] width 610 height 639
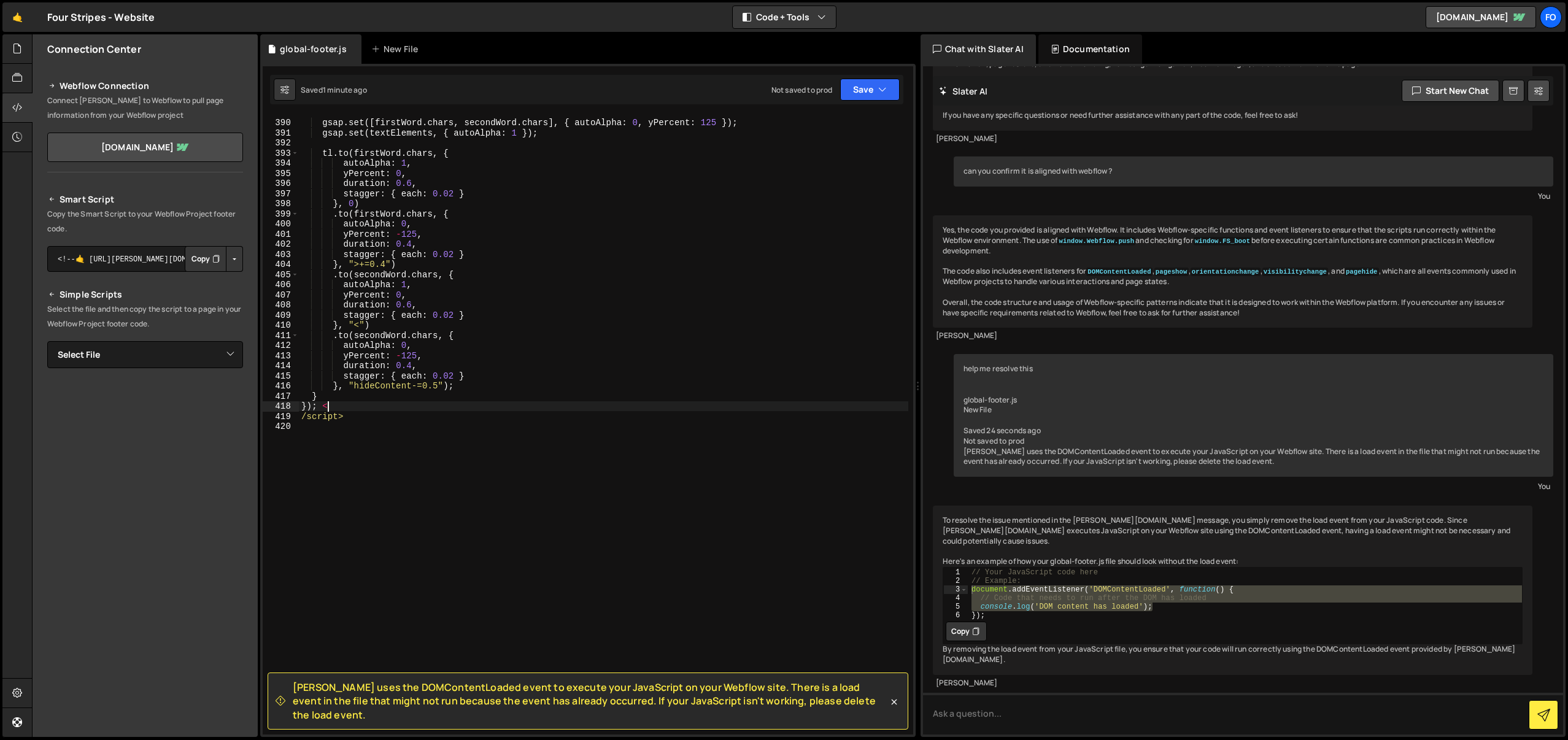
click at [394, 402] on div "gsap . set ([ firstWord . chars , [GEOGRAPHIC_DATA] . chars ] , { autoAlpha : 0…" at bounding box center [604, 428] width 610 height 639
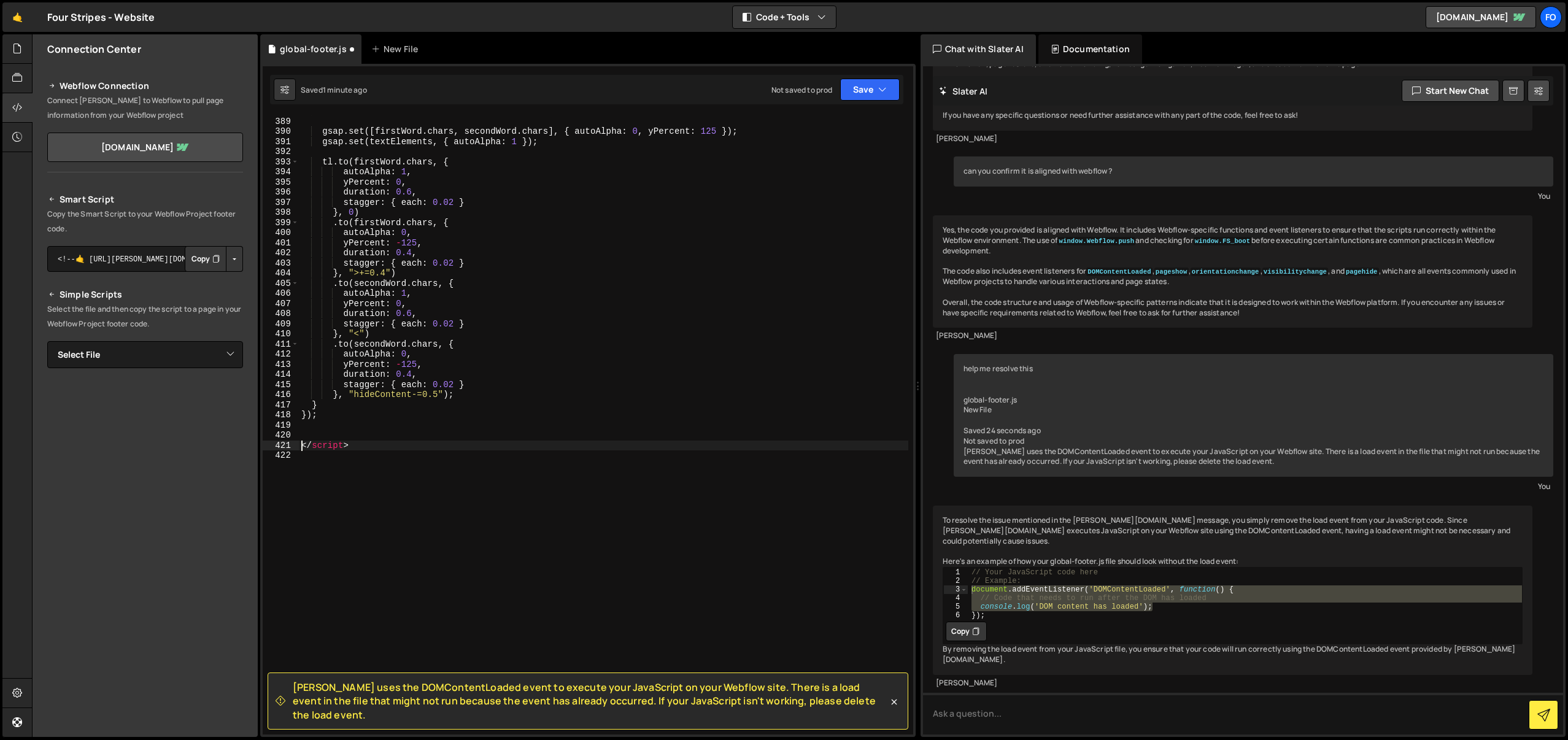
type textarea "</script>"
paste textarea "});"
type textarea "});"
click at [634, 601] on div "const secondWord = new SplitText ( textElements [ 1 ] , { type : "lines,chars" …" at bounding box center [604, 426] width 610 height 639
click at [625, 638] on div "const secondWord = new SplitText ( textElements [ 1 ] , { type : "lines,chars" …" at bounding box center [604, 426] width 610 height 639
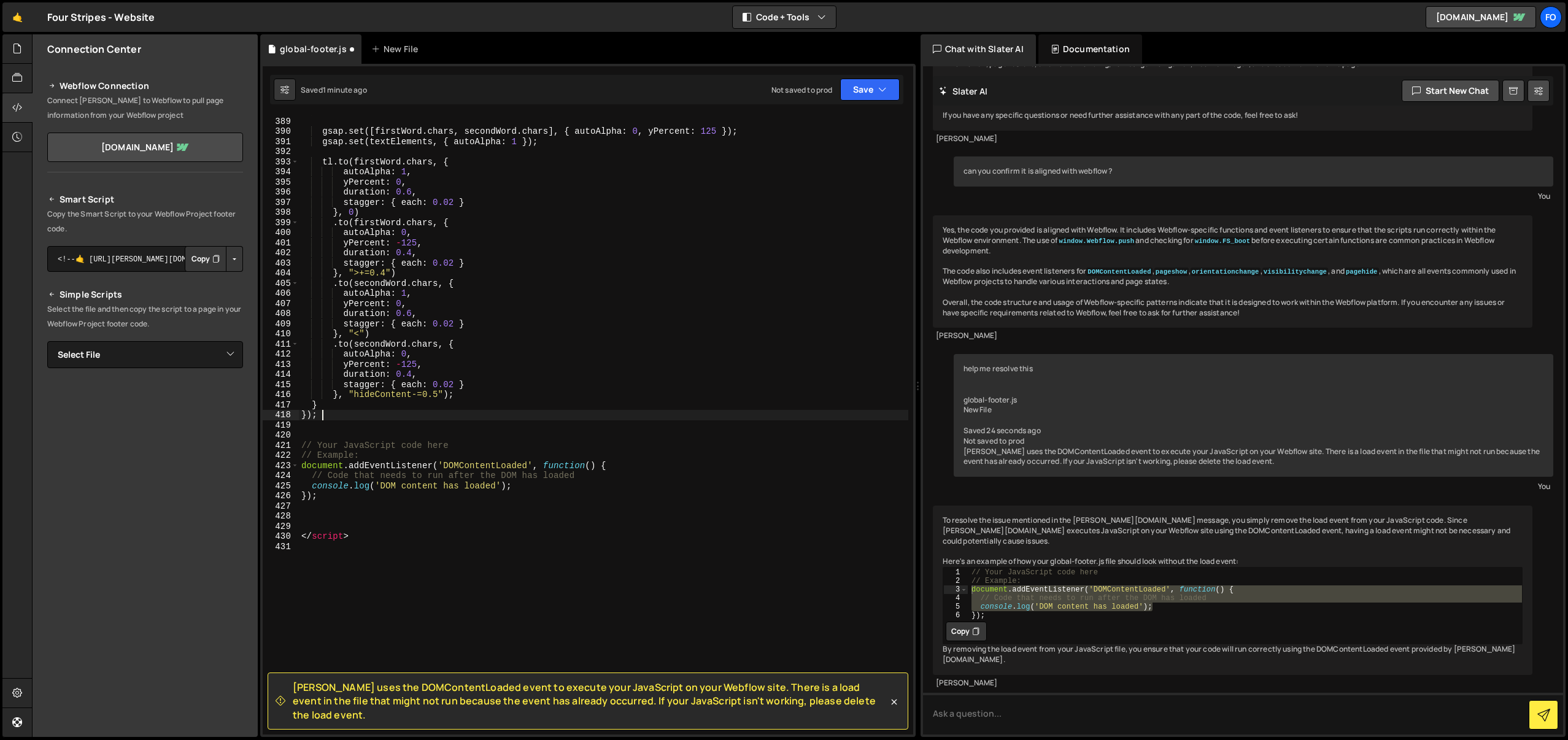
click at [370, 418] on div "const secondWord = new SplitText ( textElements [ 1 ] , { type : "lines,chars" …" at bounding box center [604, 426] width 610 height 639
type textarea "});"
click at [368, 422] on div "const secondWord = new SplitText ( textElements [ 1 ] , { type : "lines,chars" …" at bounding box center [604, 426] width 610 height 639
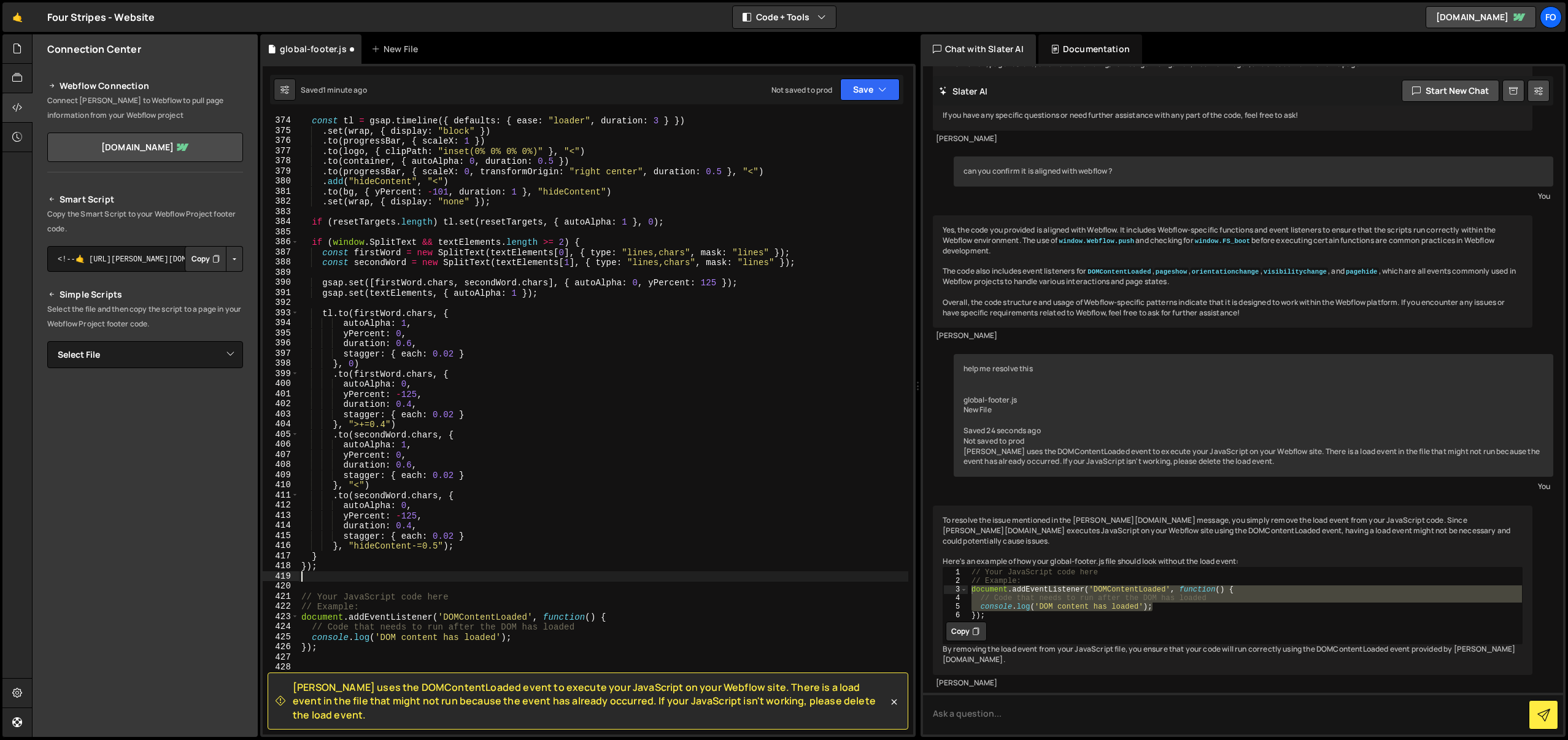
scroll to position [3837, 0]
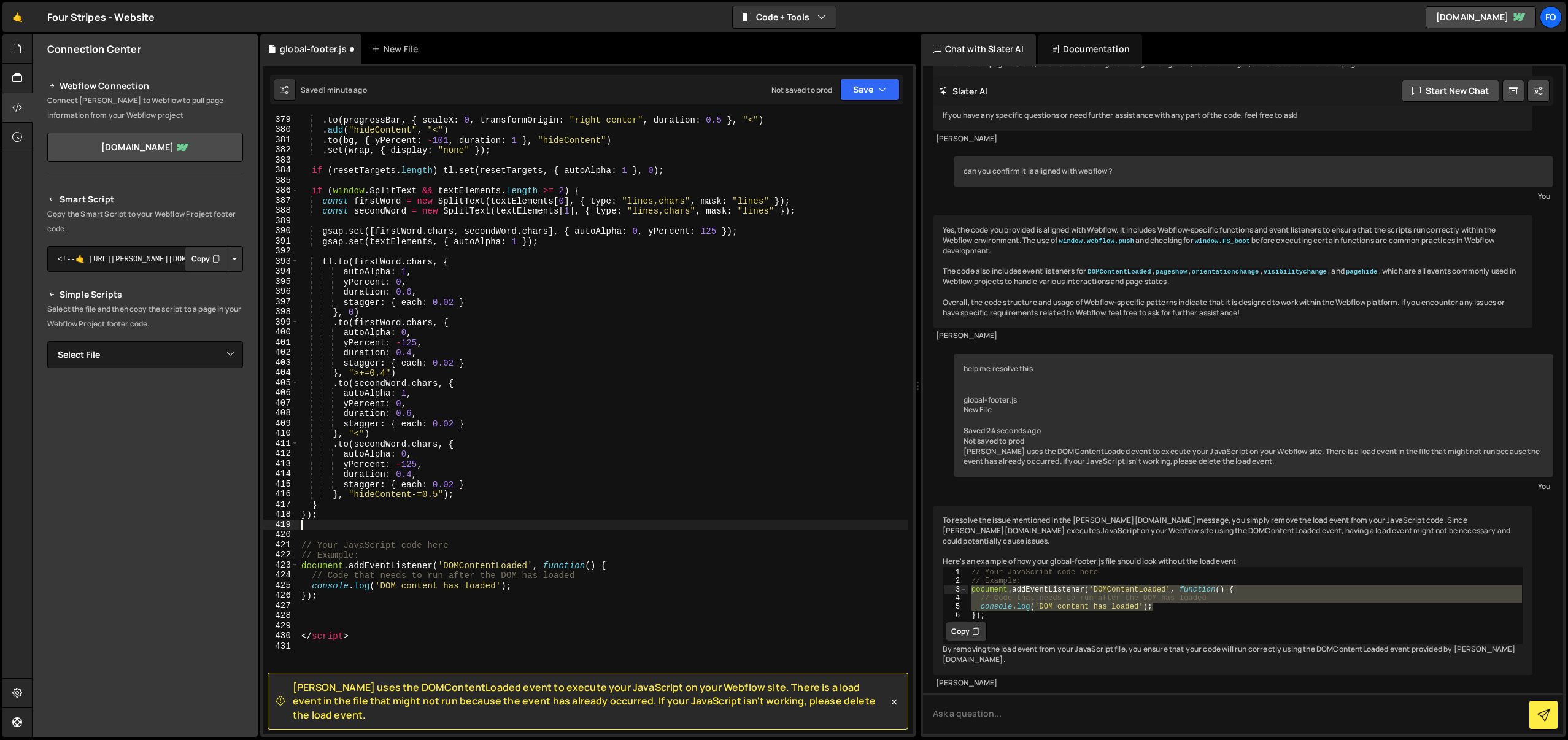
type textarea "});"
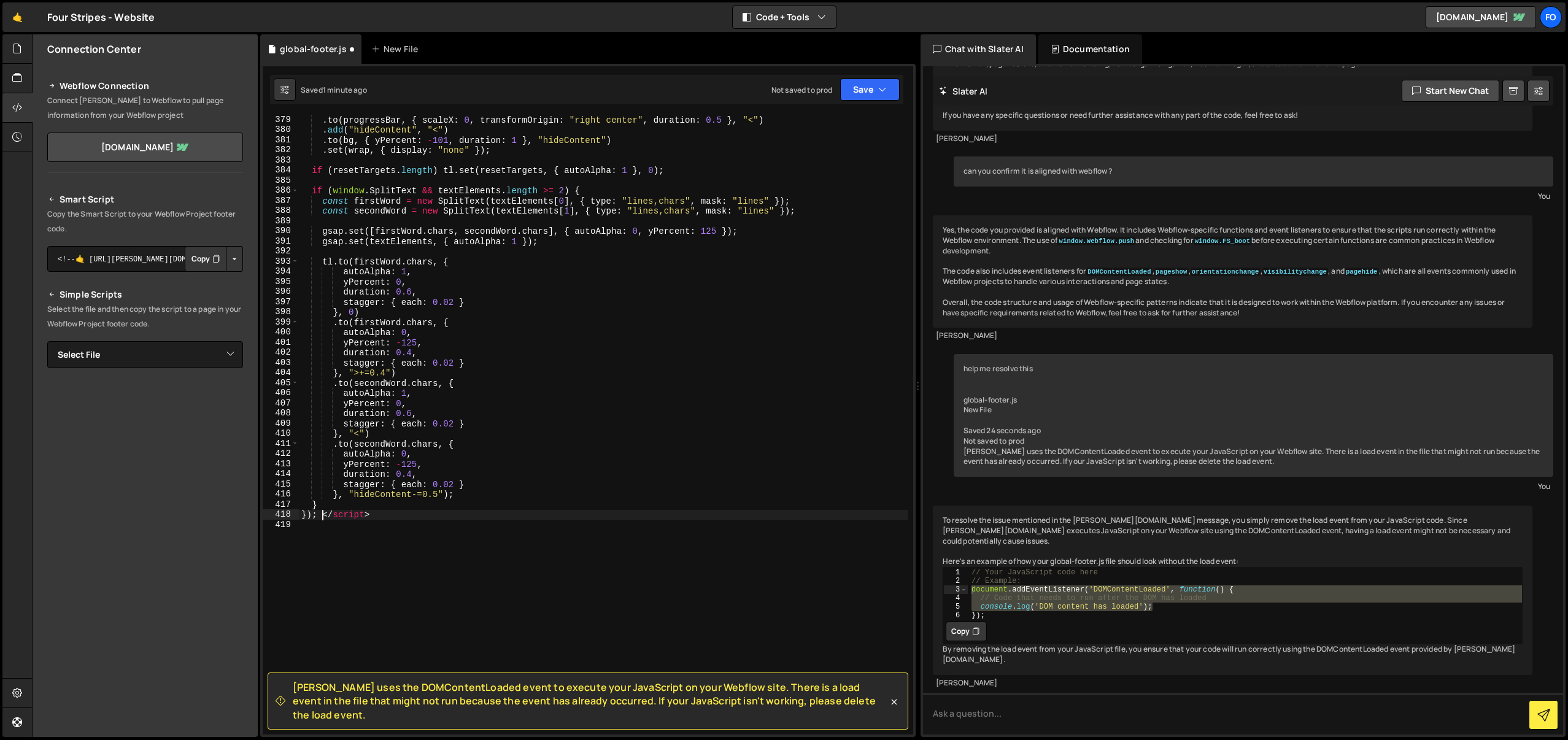
type textarea "}); < /script>"
click at [373, 573] on div ". to ( progressBar , { scaleX : 0 , transformOrigin : "right center" , duration…" at bounding box center [604, 435] width 610 height 639
click at [367, 582] on div ". to ( progressBar , { scaleX : 0 , transformOrigin : "right center" , duration…" at bounding box center [604, 435] width 610 height 639
paste textarea "});"
type textarea "});"
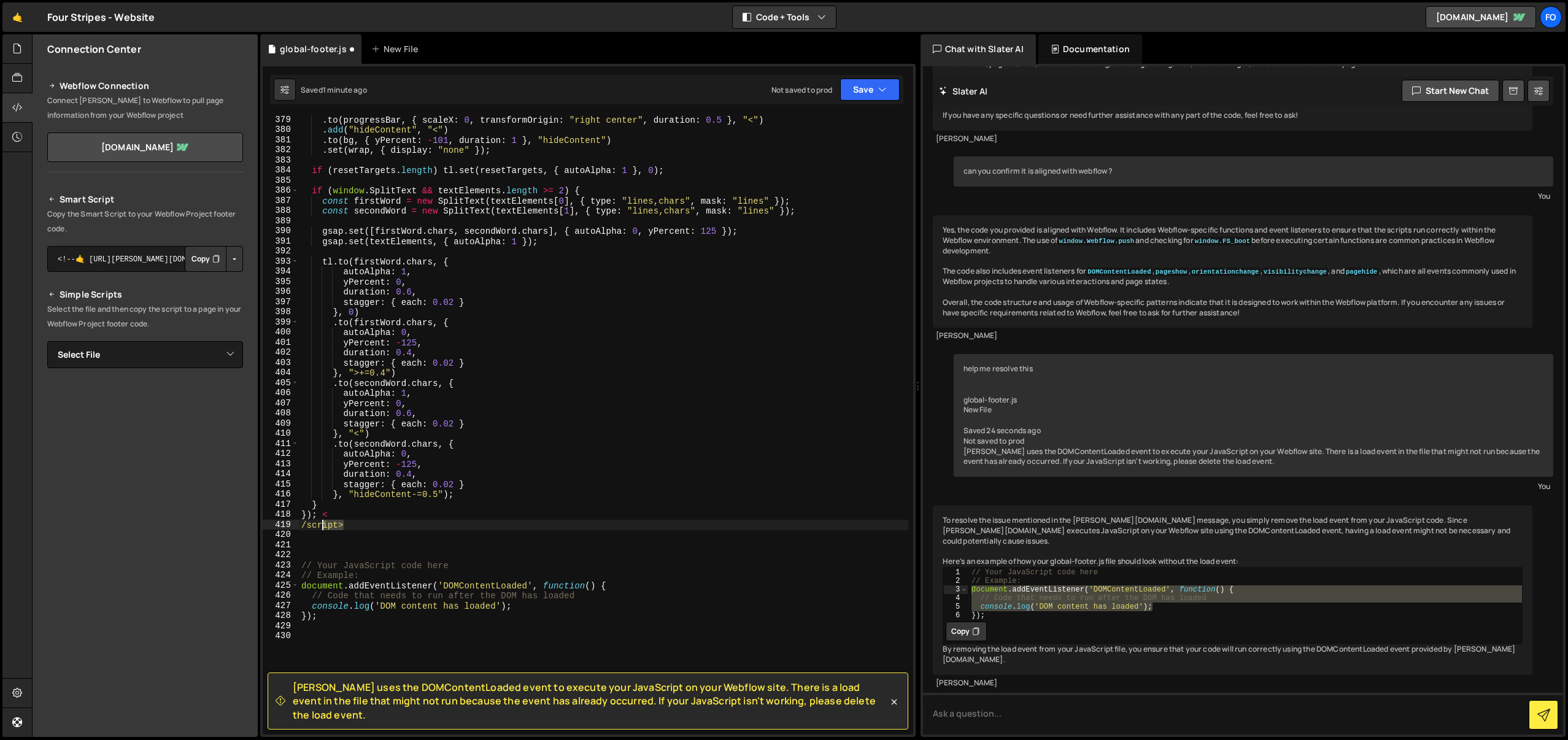
drag, startPoint x: 336, startPoint y: 528, endPoint x: 271, endPoint y: 524, distance: 65.1
click at [271, 524] on div "379 380 381 382 383 384 385 386 387 388 389 390 391 392 393 394 395 396 397 398…" at bounding box center [588, 424] width 651 height 619
type textarea "/script>"
click at [335, 558] on div ". to ( progressBar , { scaleX : 0 , transformOrigin : "right center" , duration…" at bounding box center [604, 435] width 610 height 639
paste textarea "/script>"
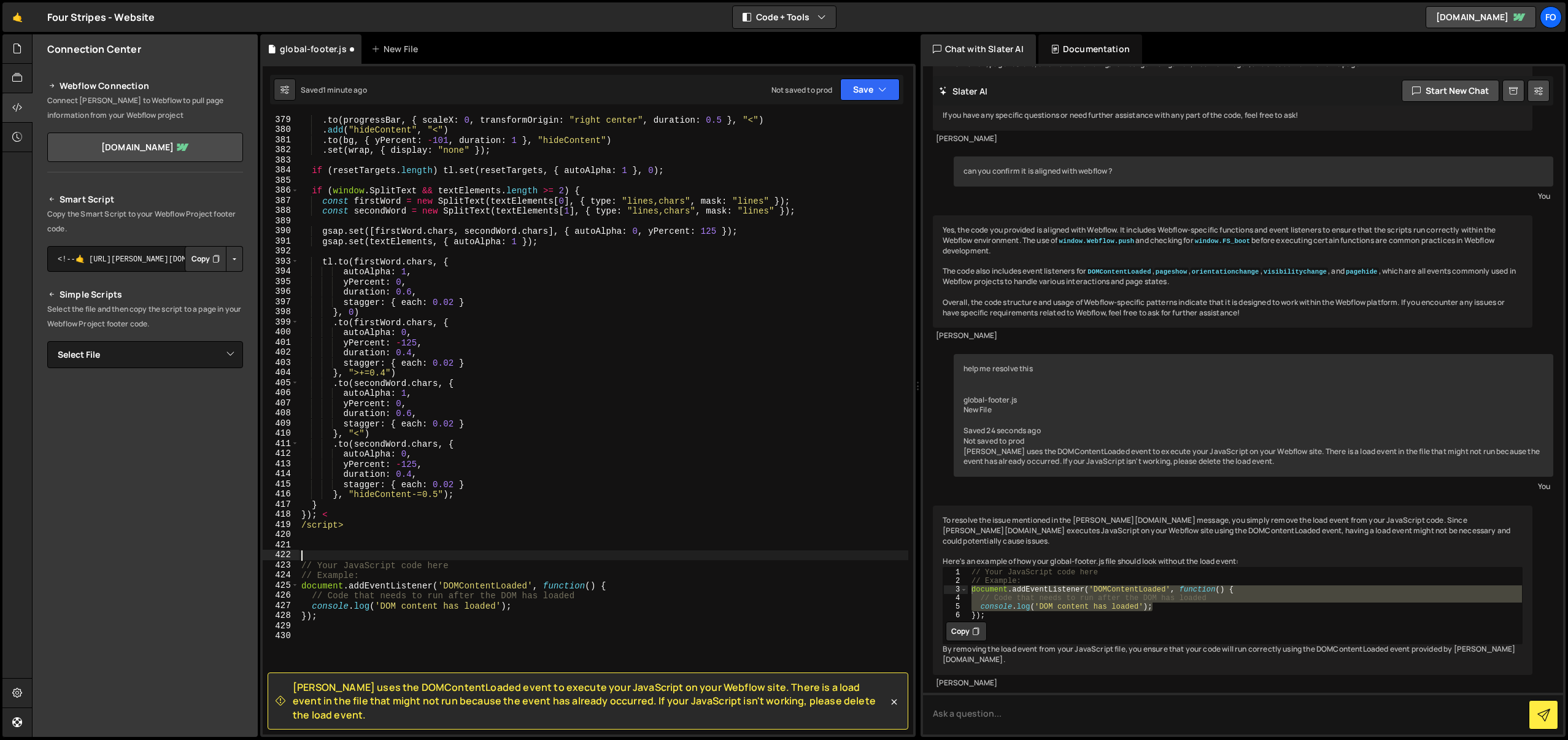
type textarea "/script>"
click at [334, 632] on div ". to ( progressBar , { scaleX : 0 , transformOrigin : "right center" , duration…" at bounding box center [604, 435] width 610 height 639
paste textarea "/script>"
click at [299, 636] on div ". to ( progressBar , { scaleX : 0 , transformOrigin : "right center" , duration…" at bounding box center [604, 435] width 610 height 639
drag, startPoint x: 307, startPoint y: 552, endPoint x: 273, endPoint y: 551, distance: 34.0
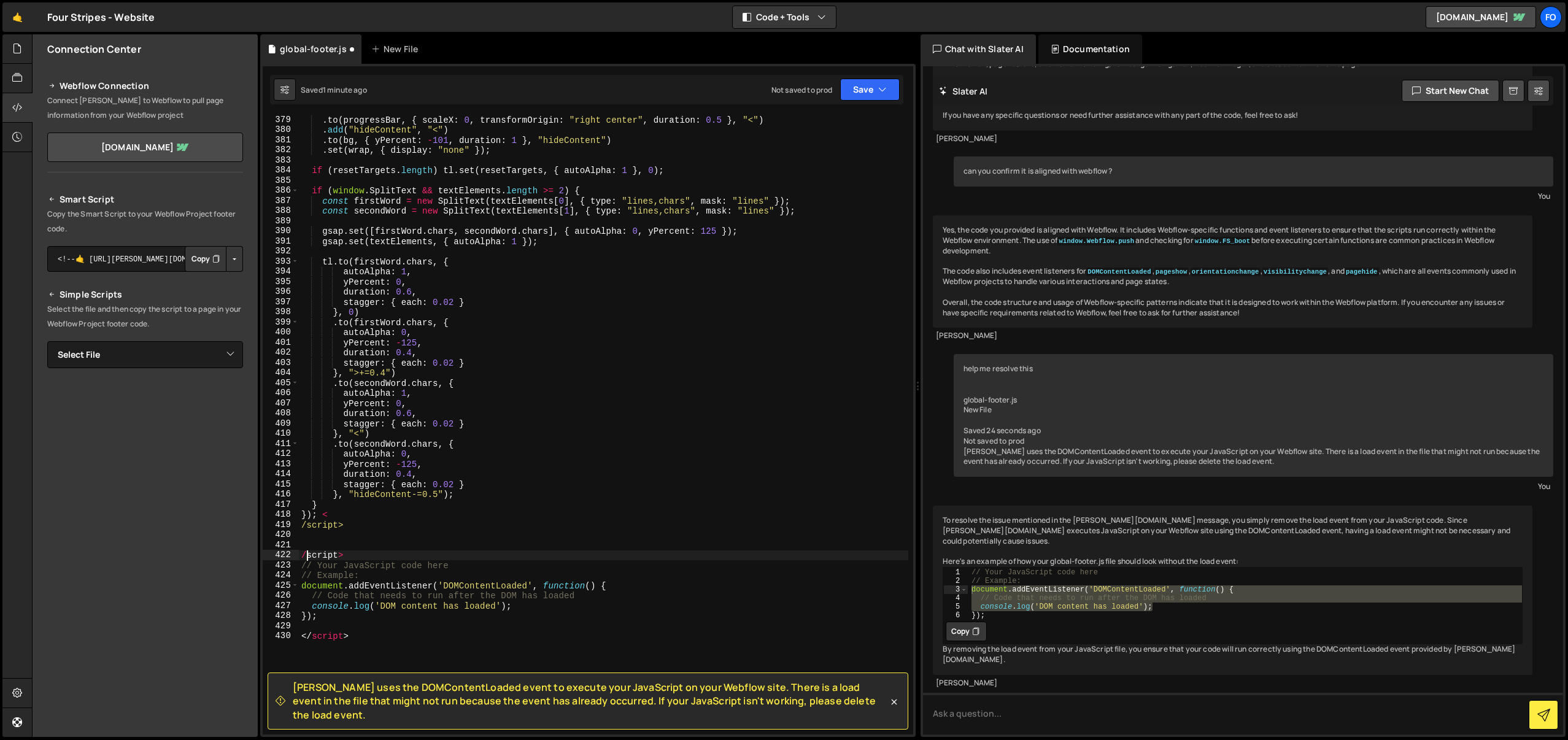
click at [273, 551] on div "</script> 379 380 381 382 383 384 385 386 387 388 389 390 391 392 393 394 395 3…" at bounding box center [588, 424] width 651 height 619
click at [501, 495] on div ". to ( progressBar , { scaleX : 0 , transformOrigin : "right center" , duration…" at bounding box center [604, 435] width 610 height 639
click at [673, 636] on div ". to ( progressBar , { scaleX : 0 , transformOrigin : "right center" , duration…" at bounding box center [604, 435] width 610 height 639
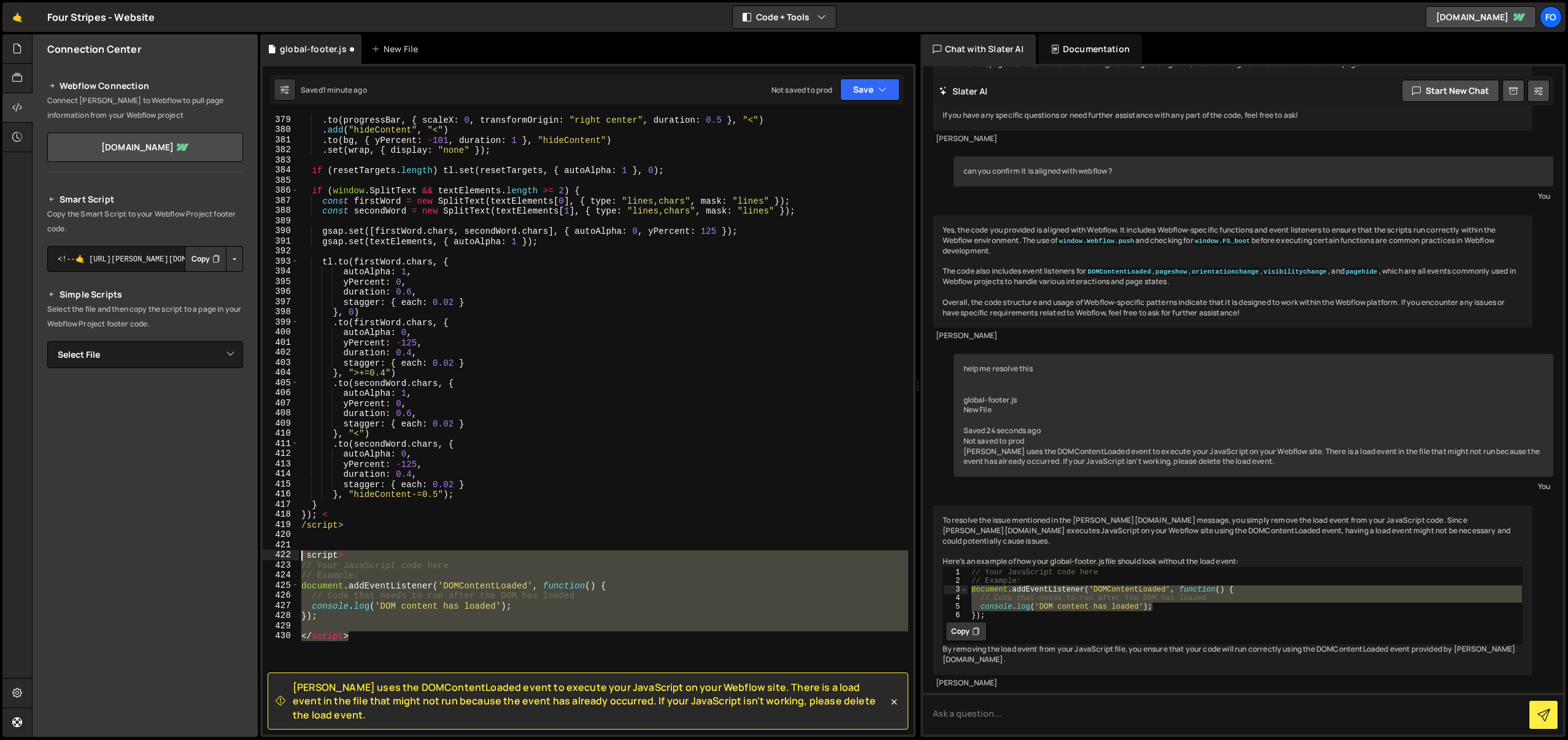
drag, startPoint x: 479, startPoint y: 630, endPoint x: 290, endPoint y: 557, distance: 202.6
click at [290, 557] on div "</script> 379 380 381 382 383 384 385 386 387 388 389 390 391 392 393 394 395 3…" at bounding box center [588, 424] width 651 height 619
click at [370, 563] on div ". to ( progressBar , { scaleX : 0 , transformOrigin : "right center" , duration…" at bounding box center [604, 424] width 610 height 619
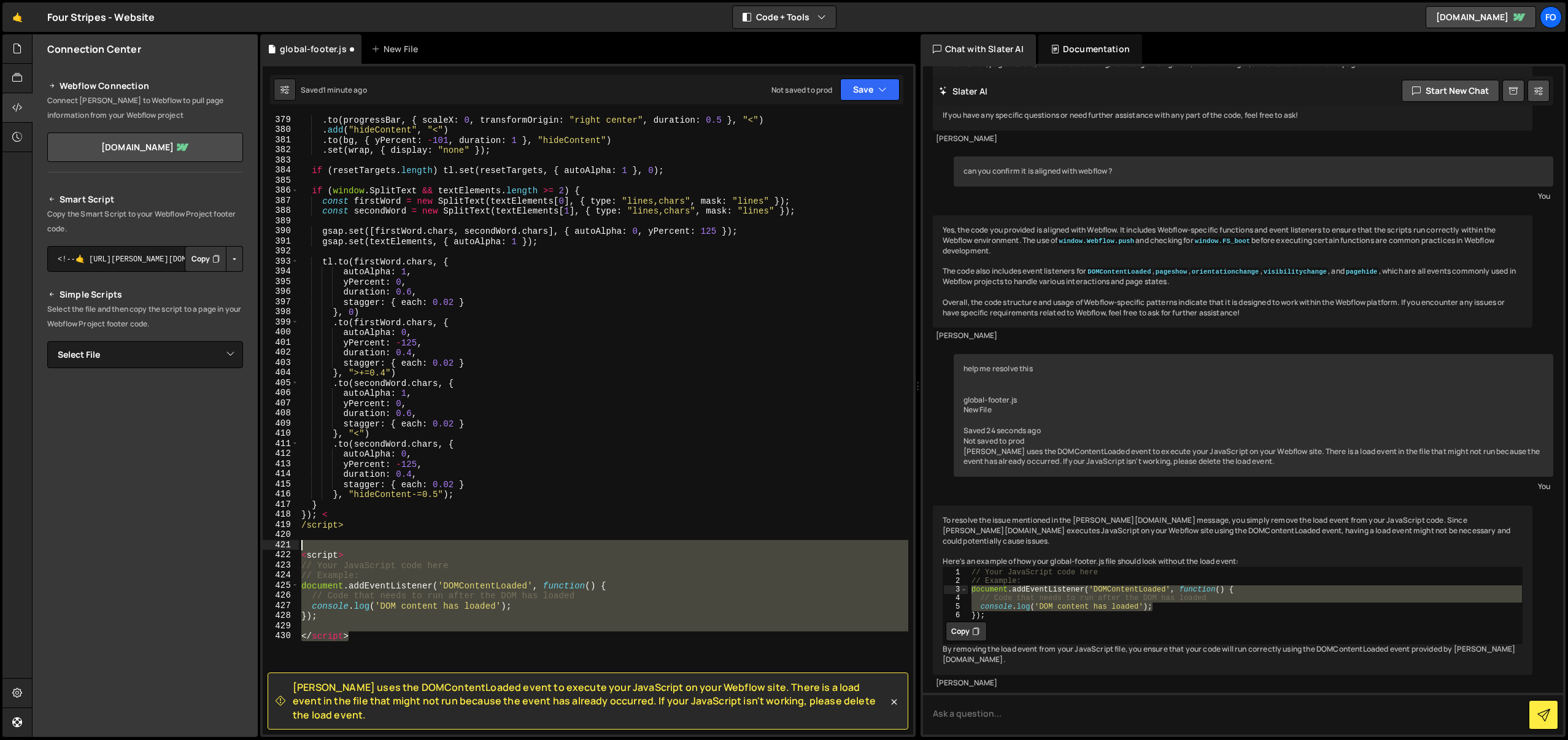
drag, startPoint x: 373, startPoint y: 638, endPoint x: 281, endPoint y: 543, distance: 132.2
click at [281, 543] on div "// Your JavaScript code here 379 380 381 382 383 384 385 386 387 388 389 390 39…" at bounding box center [588, 424] width 651 height 619
click at [361, 613] on div ". to ( progressBar , { scaleX : 0 , transformOrigin : "right center" , duration…" at bounding box center [604, 424] width 610 height 619
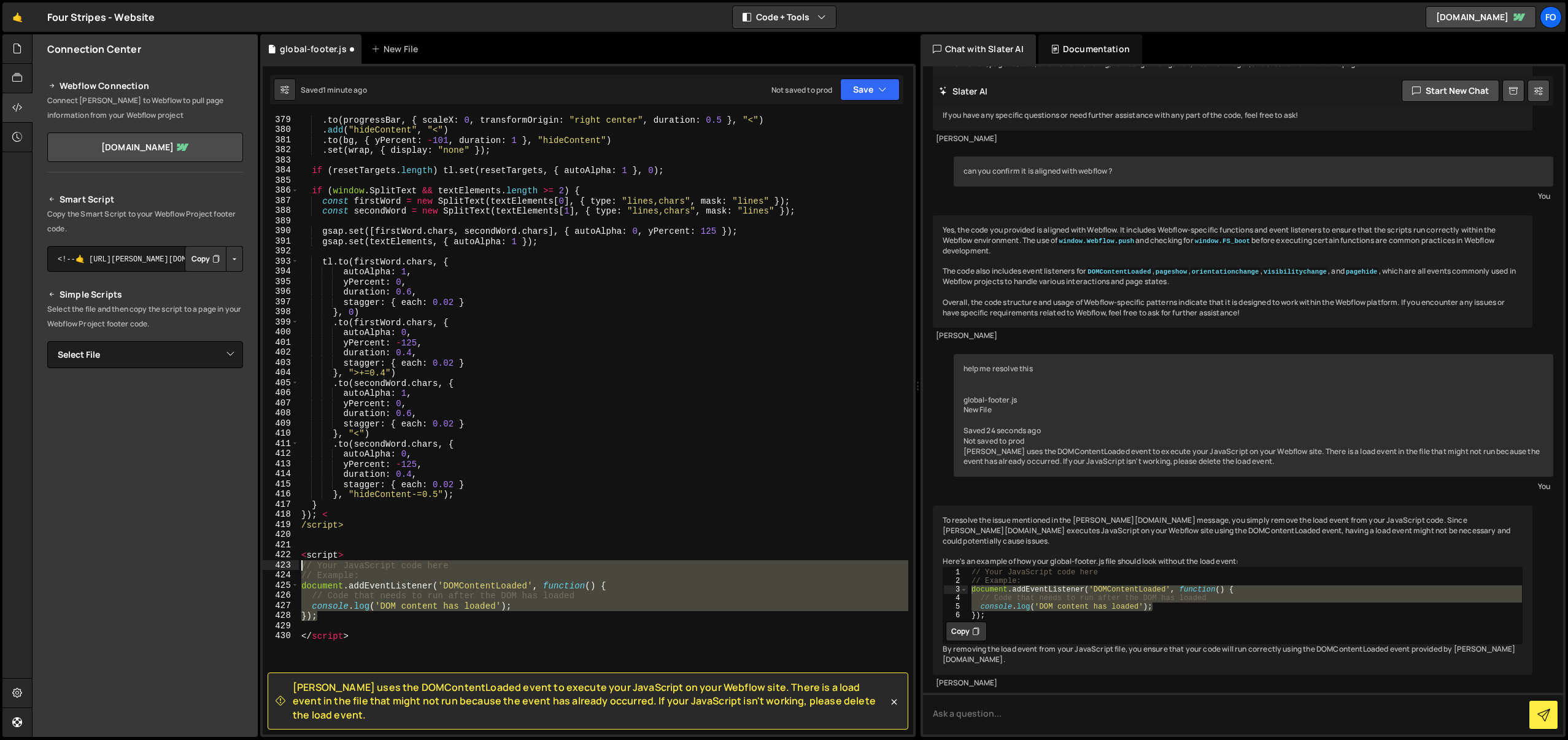
drag, startPoint x: 339, startPoint y: 613, endPoint x: 291, endPoint y: 567, distance: 66.5
click at [291, 567] on div "}); 379 380 381 382 383 384 385 386 387 388 389 390 391 392 393 394 395 396 397…" at bounding box center [588, 424] width 651 height 619
type textarea "// Your JavaScript code here // Example:"
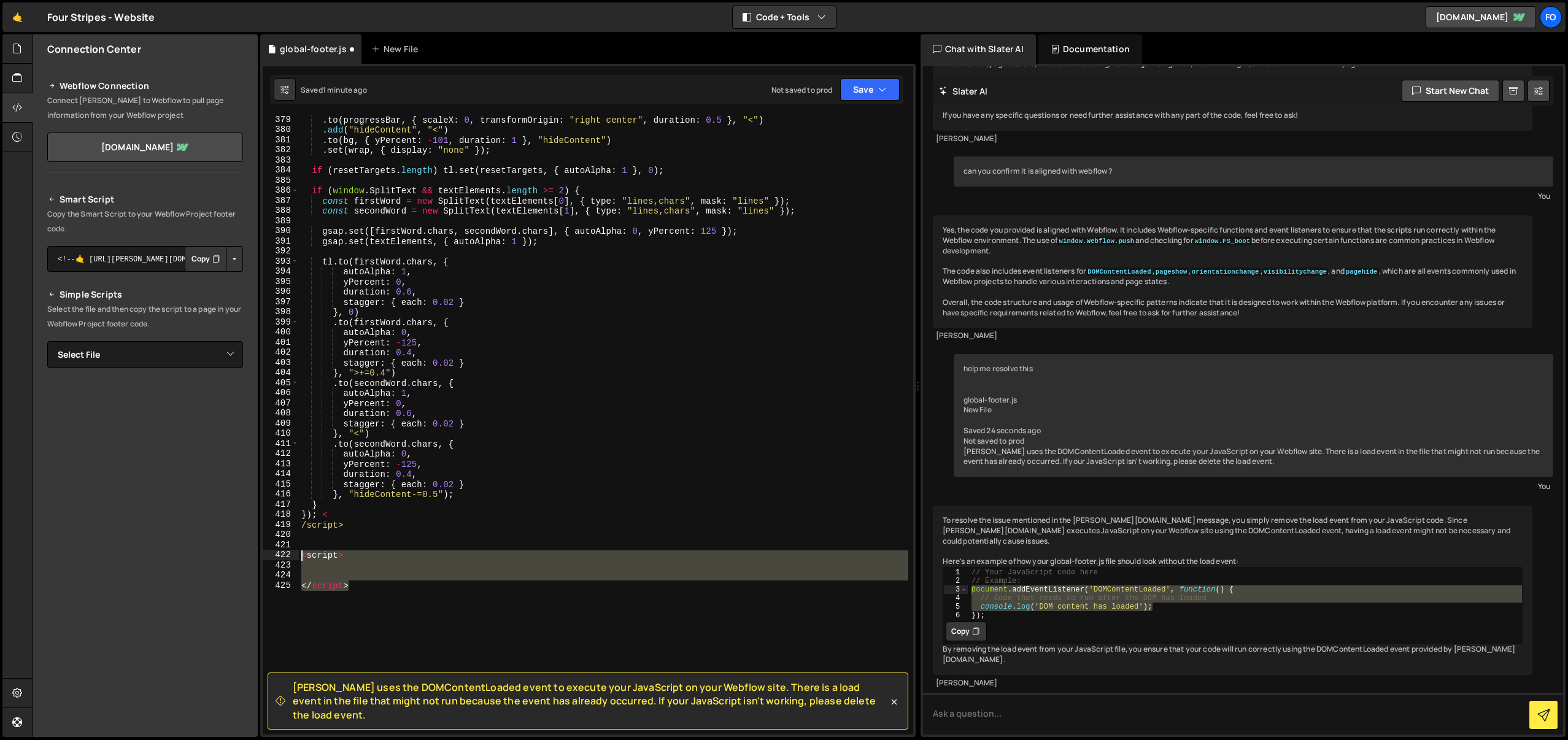
drag, startPoint x: 410, startPoint y: 606, endPoint x: 293, endPoint y: 553, distance: 128.4
click at [293, 553] on div "379 380 381 382 383 384 385 386 387 388 389 390 391 392 393 394 395 396 397 398…" at bounding box center [588, 424] width 651 height 619
type textarea "<script>"
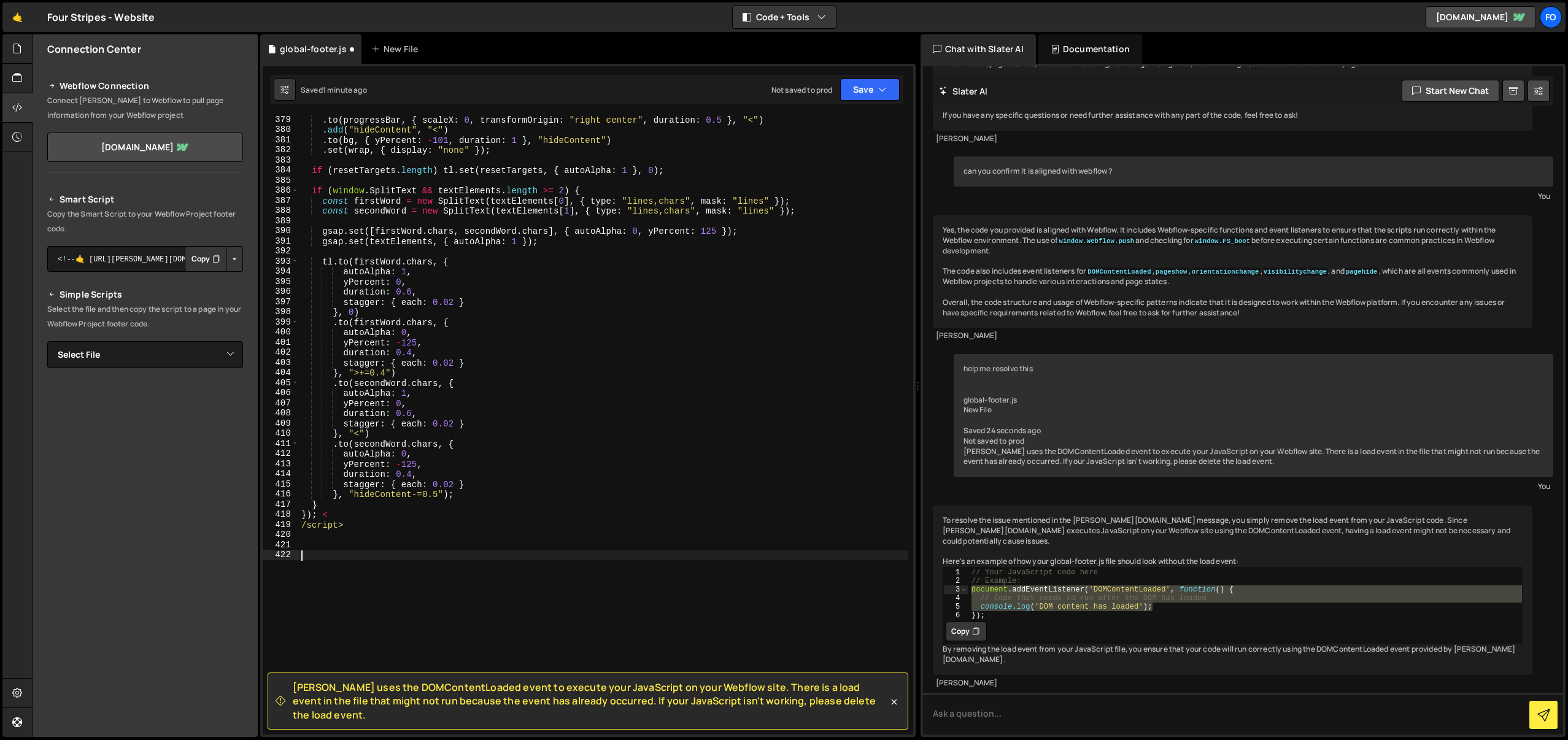
click at [391, 648] on div ". to ( progressBar , { scaleX : 0 , transformOrigin : "right center" , duration…" at bounding box center [604, 435] width 610 height 639
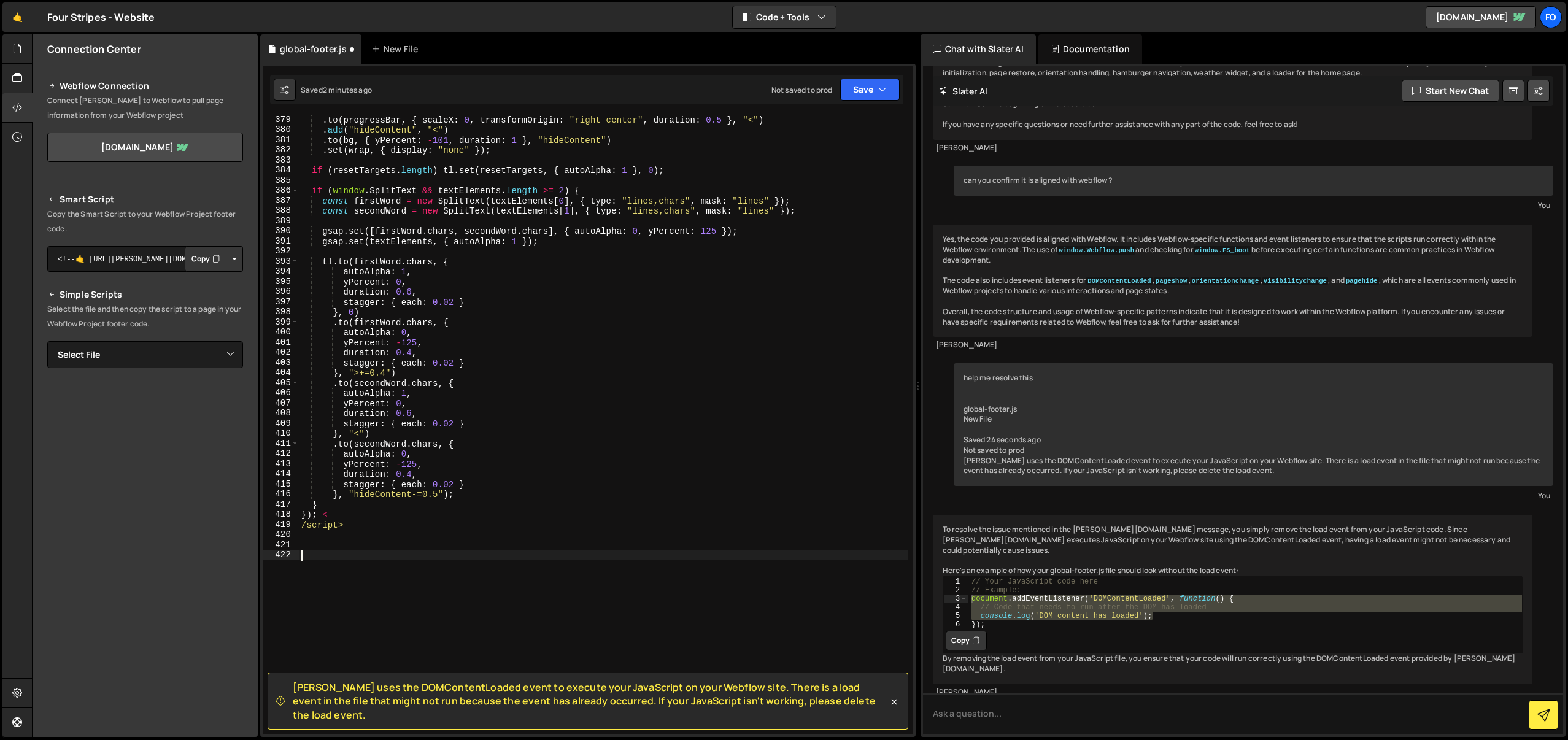
scroll to position [4672, 0]
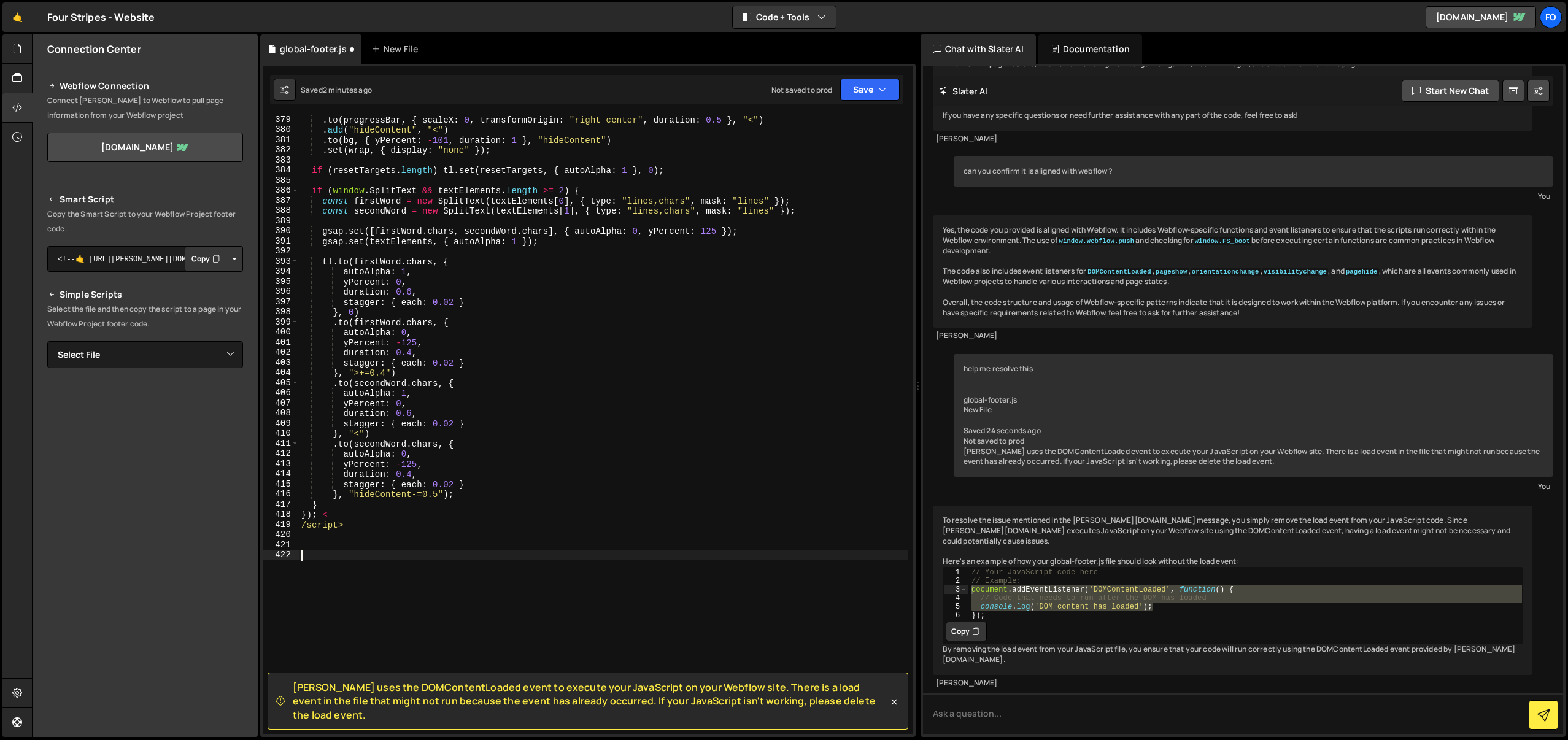
click at [740, 586] on div ". to ( progressBar , { scaleX : 0 , transformOrigin : "right center" , duration…" at bounding box center [604, 435] width 610 height 639
click at [18, 82] on icon at bounding box center [17, 78] width 10 height 14
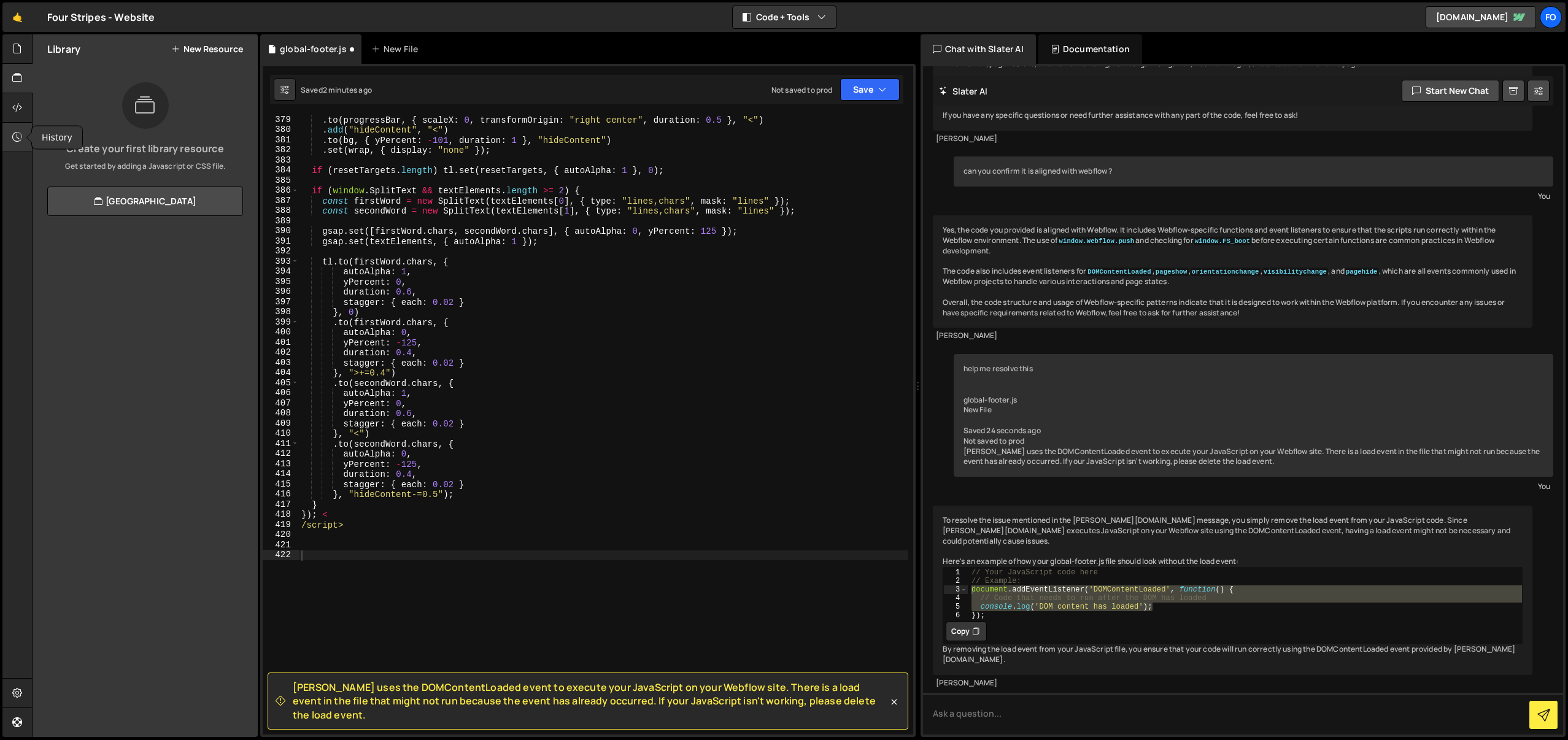
click at [9, 130] on div at bounding box center [17, 137] width 30 height 30
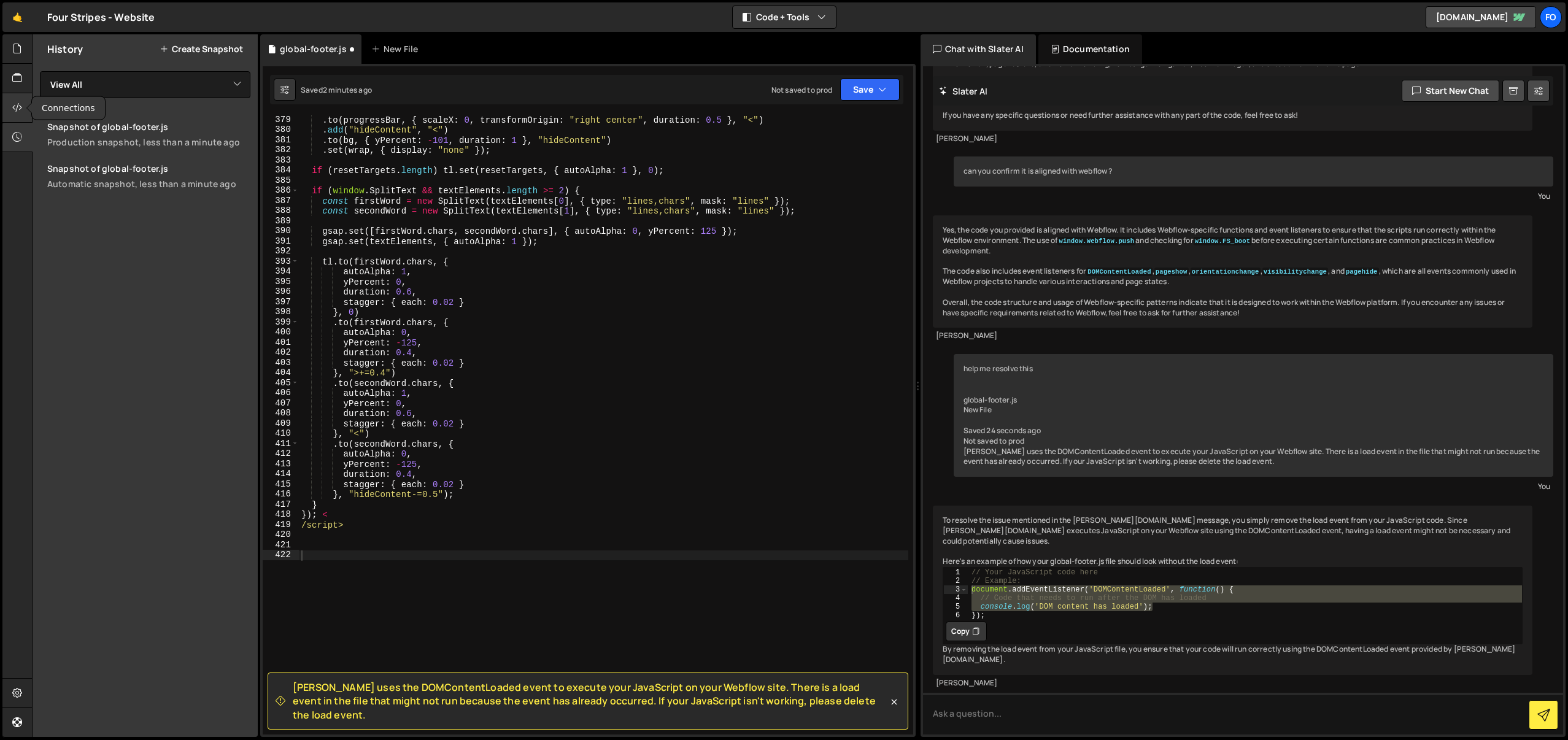
click at [16, 108] on icon at bounding box center [17, 107] width 10 height 14
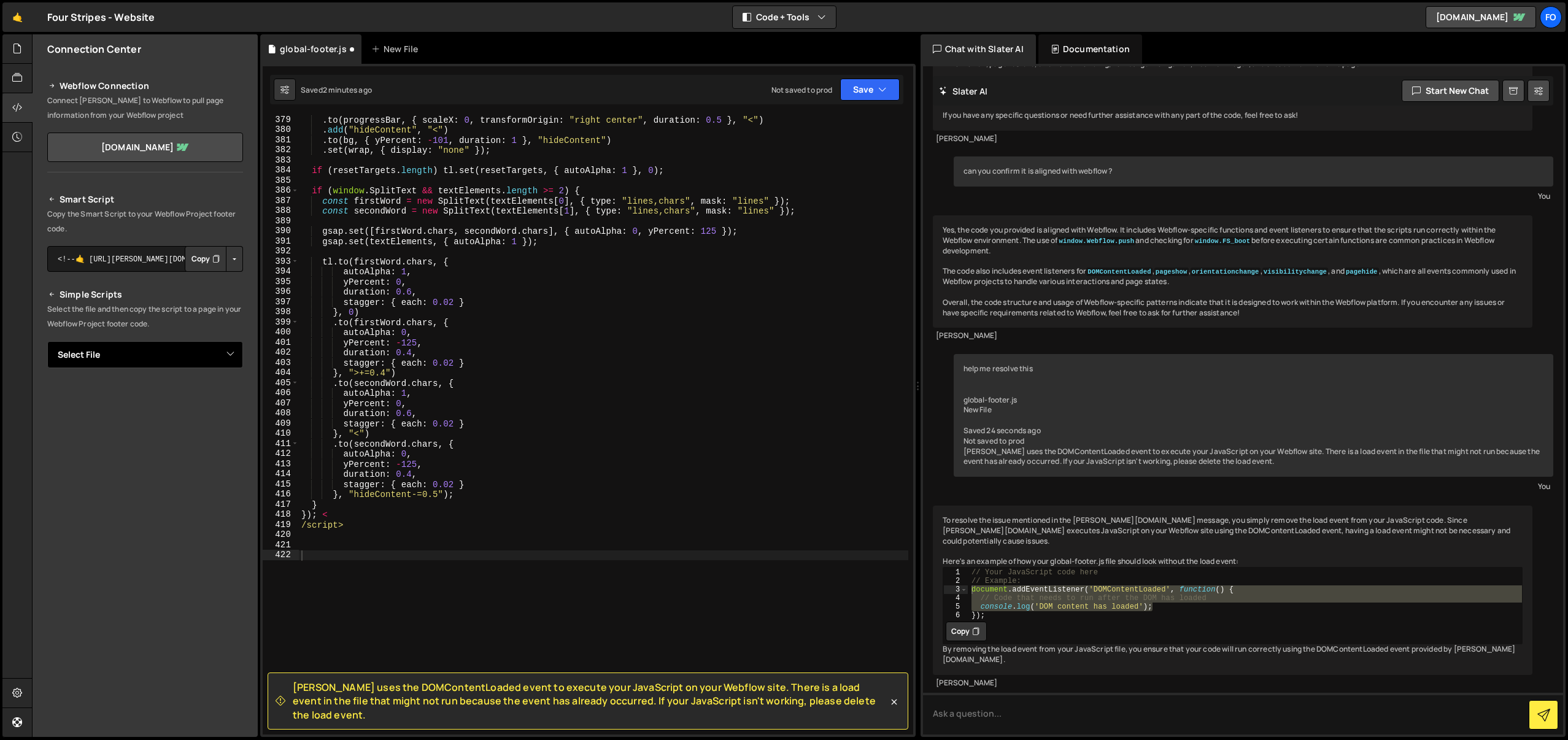
click at [157, 353] on select "Select File global-footer.js" at bounding box center [145, 355] width 196 height 27
select select "47689"
click at [47, 341] on select "Select File global-footer.js" at bounding box center [145, 355] width 196 height 27
click at [124, 389] on textarea "<!--🤙 [URL][PERSON_NAME][DOMAIN_NAME]> <script>document.addEventListener("DOMCo…" at bounding box center [145, 396] width 196 height 25
click at [235, 398] on button "Button group with nested dropdown" at bounding box center [234, 396] width 17 height 25
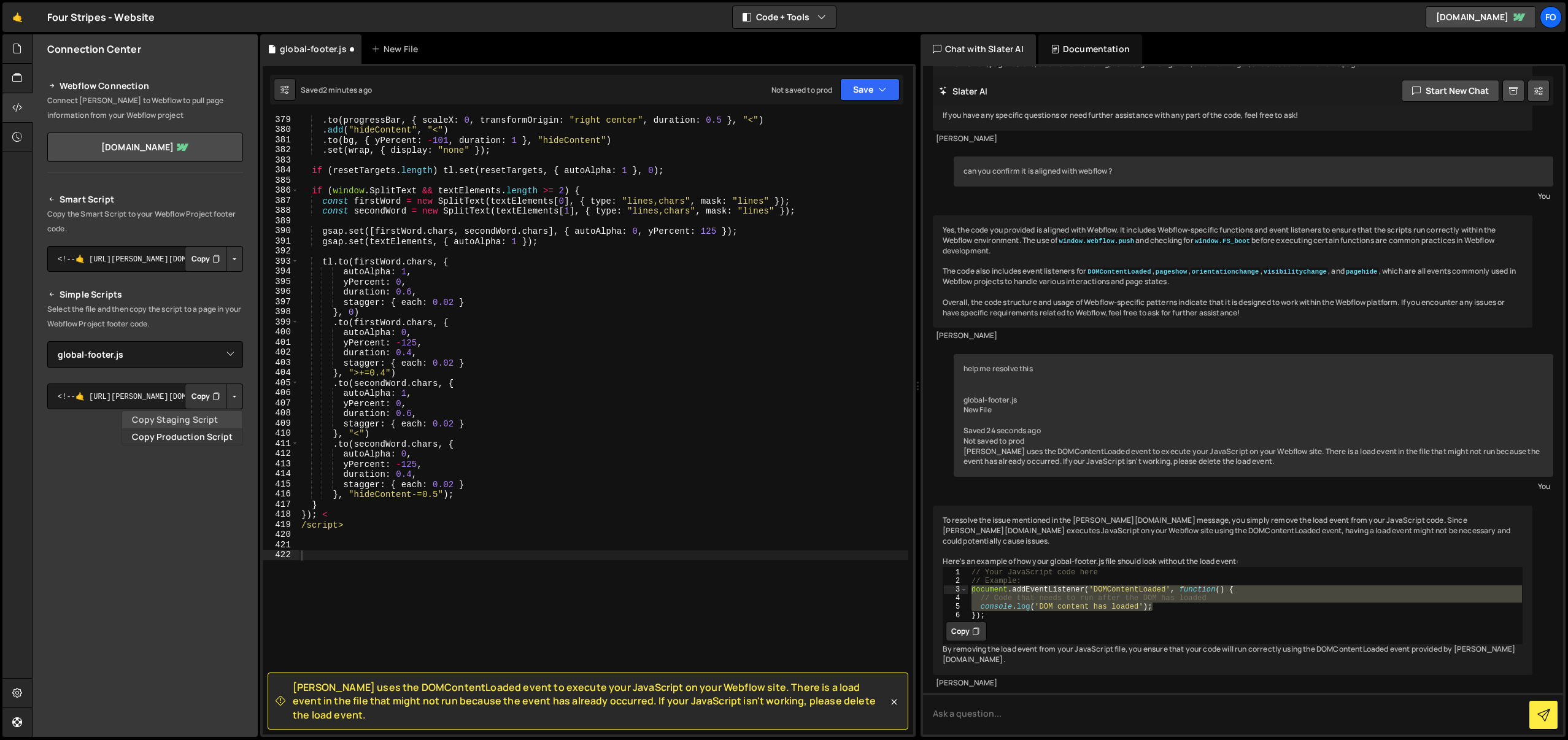
click at [207, 423] on link "Copy Staging Script" at bounding box center [182, 419] width 121 height 17
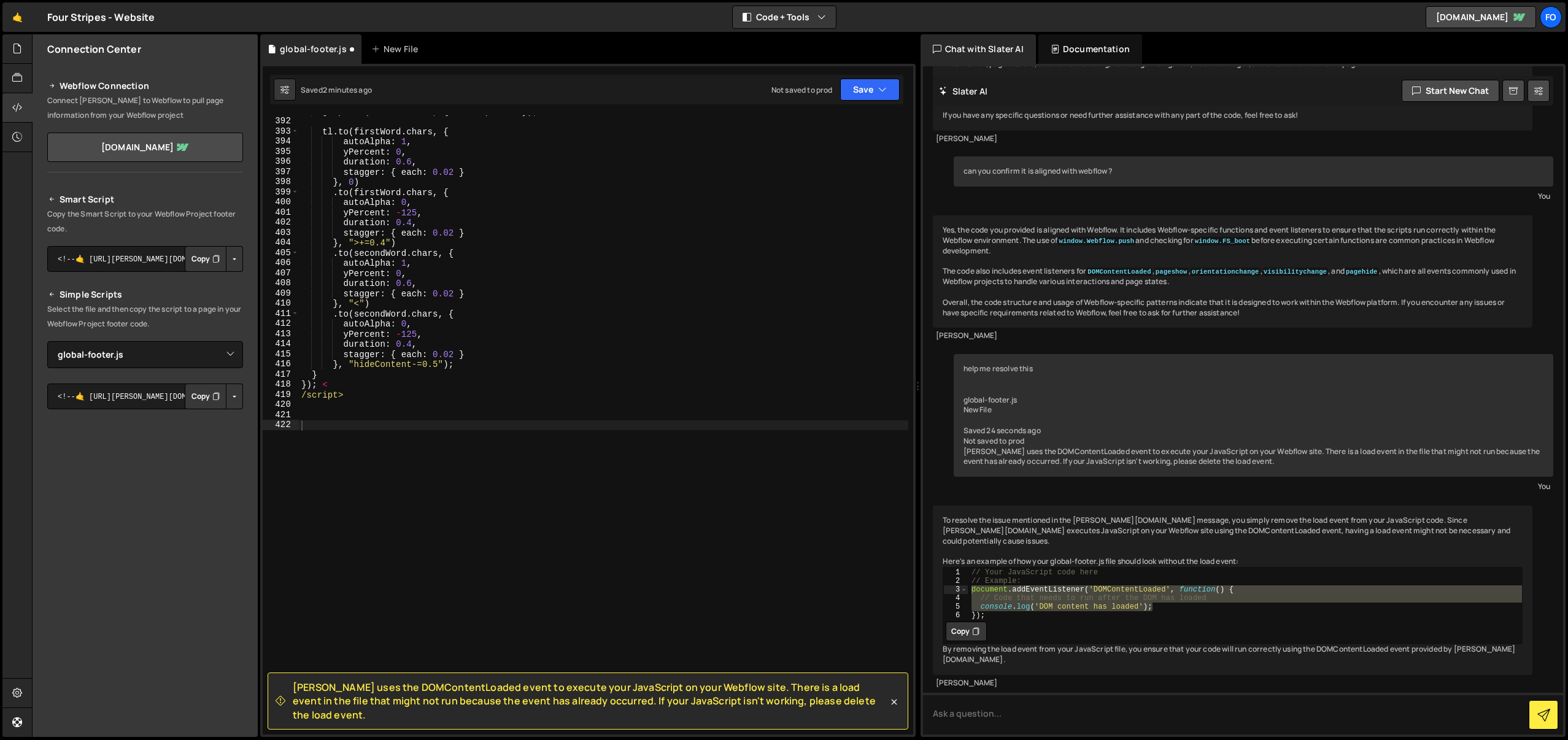
click at [581, 492] on div "gsap . set ( textElements , { autoAlpha : 1 }) ; tl . to ( firstWord . chars , …" at bounding box center [604, 426] width 610 height 639
